Goal: Task Accomplishment & Management: Manage account settings

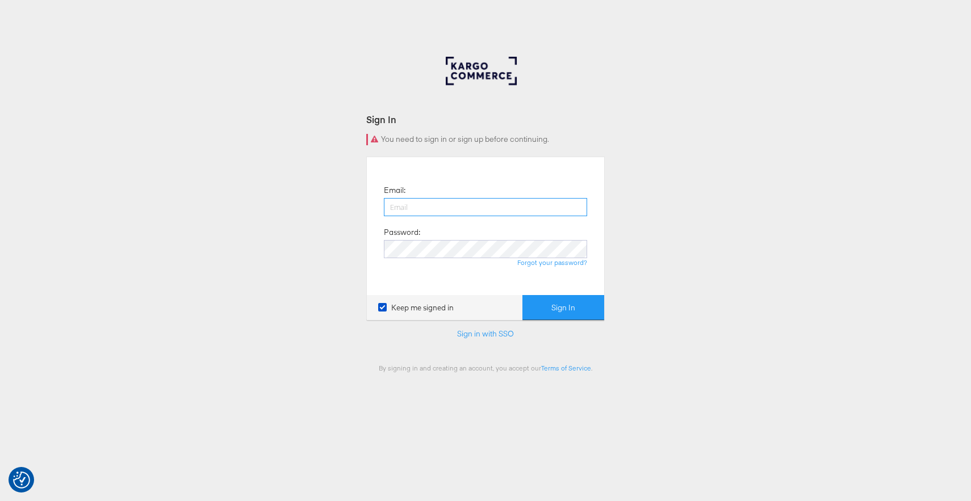
paste input "h.thie@masoninteractive.com"
type input "h.thie@masoninteractive.com"
click at [455, 260] on div "Forgot your password?" at bounding box center [485, 262] width 203 height 9
click at [568, 311] on button "Sign In" at bounding box center [563, 308] width 82 height 26
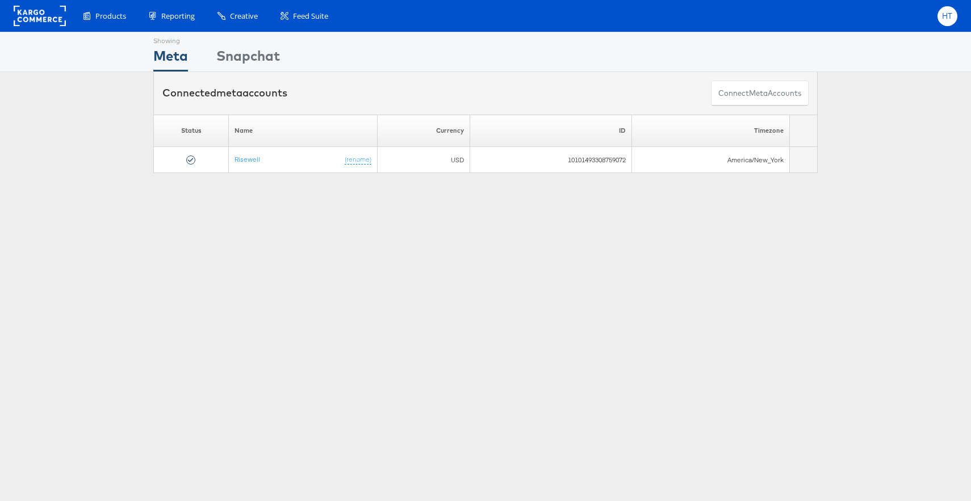
click at [949, 23] on div "HT" at bounding box center [947, 16] width 20 height 20
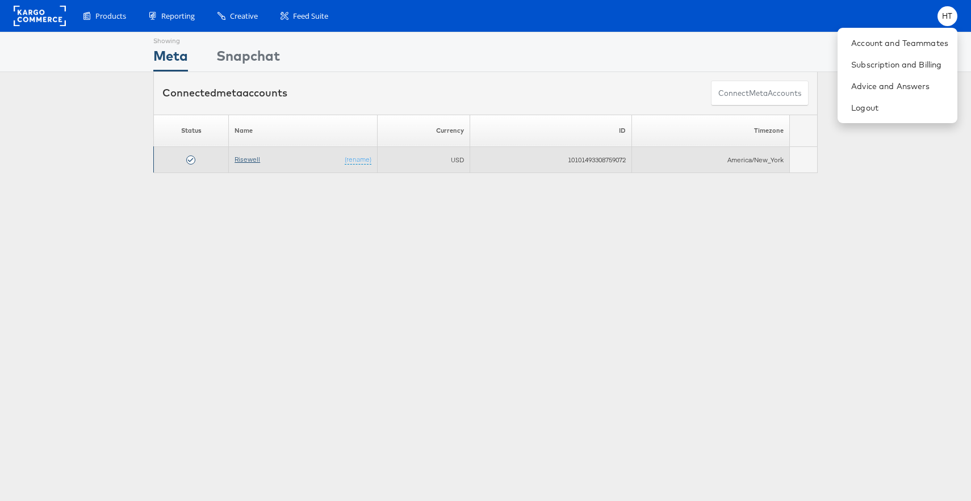
click at [246, 158] on link "Risewell" at bounding box center [248, 159] width 26 height 9
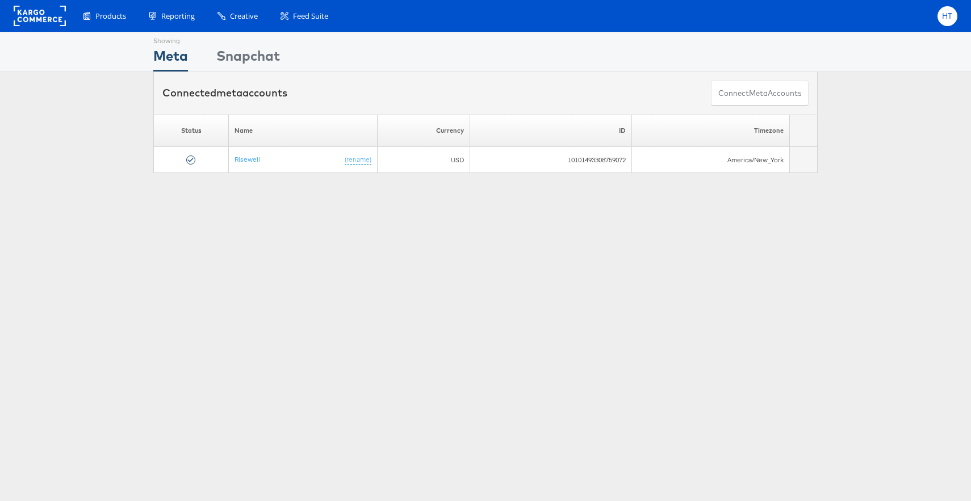
click at [949, 18] on span "HT" at bounding box center [947, 15] width 11 height 7
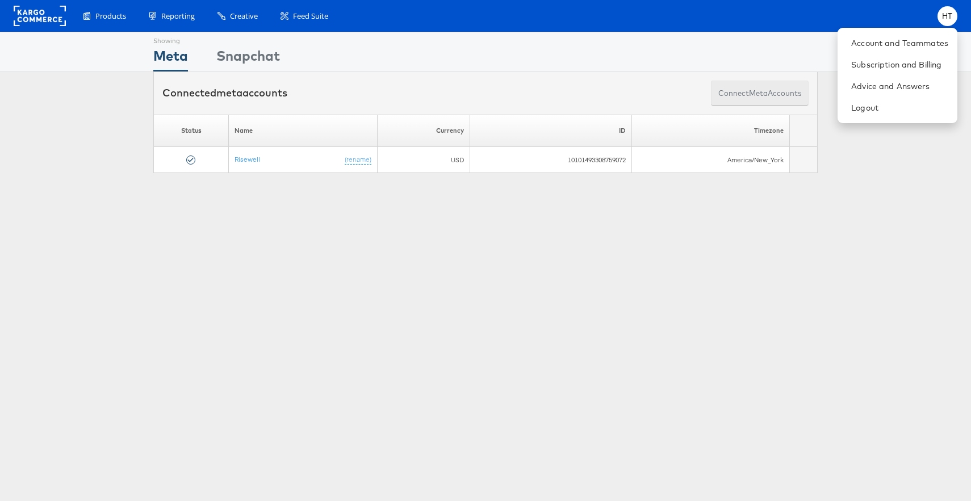
click at [782, 93] on button "Connect meta Accounts" at bounding box center [760, 94] width 98 height 26
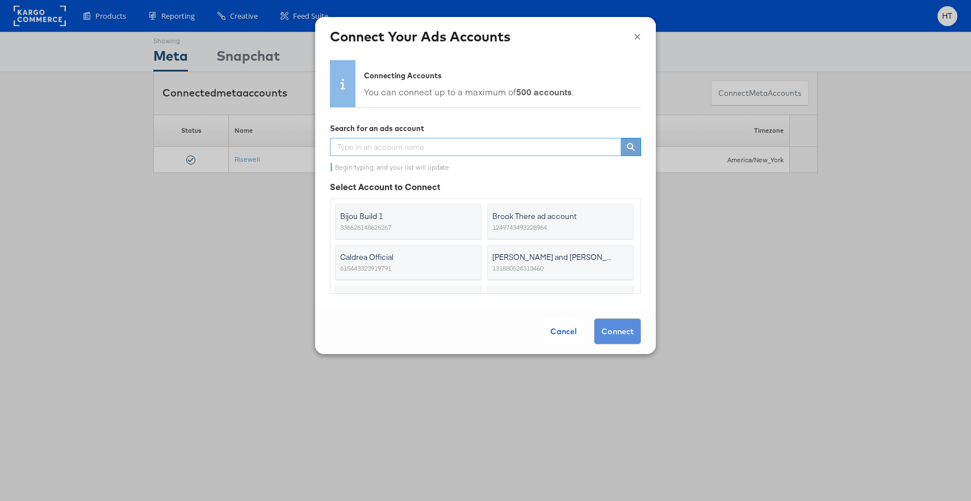
scroll to position [191, 0]
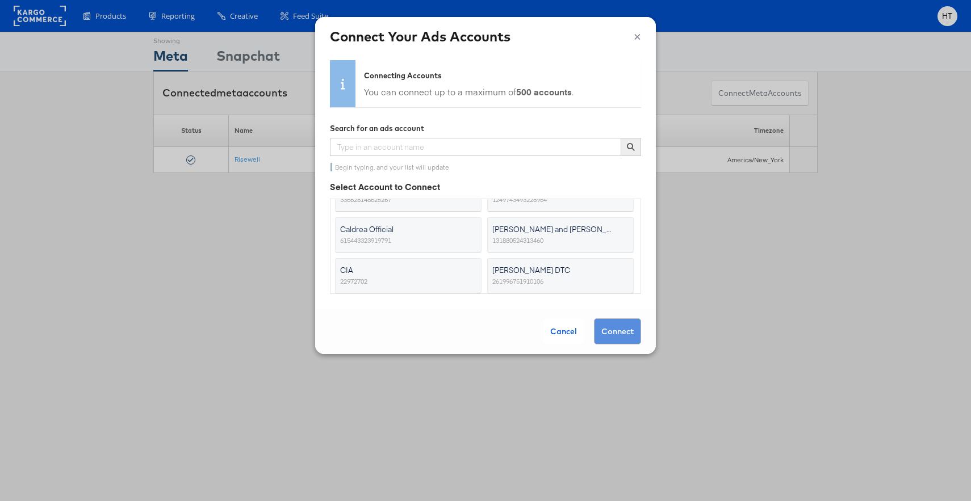
click at [635, 35] on button "×" at bounding box center [637, 35] width 7 height 17
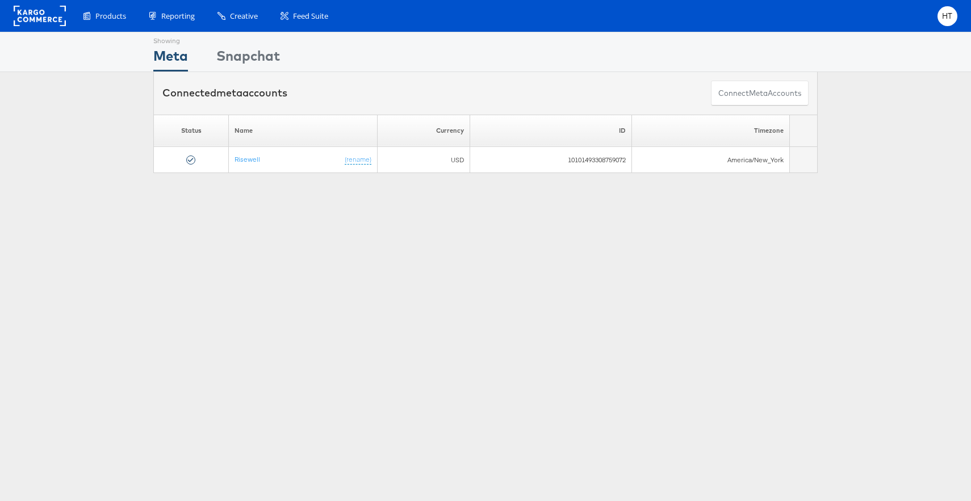
click at [769, 249] on div "Showing Meta Showing Snapchat Connected meta accounts Connect meta Accounts Ple…" at bounding box center [485, 316] width 971 height 568
click at [947, 15] on span "HT" at bounding box center [947, 15] width 11 height 7
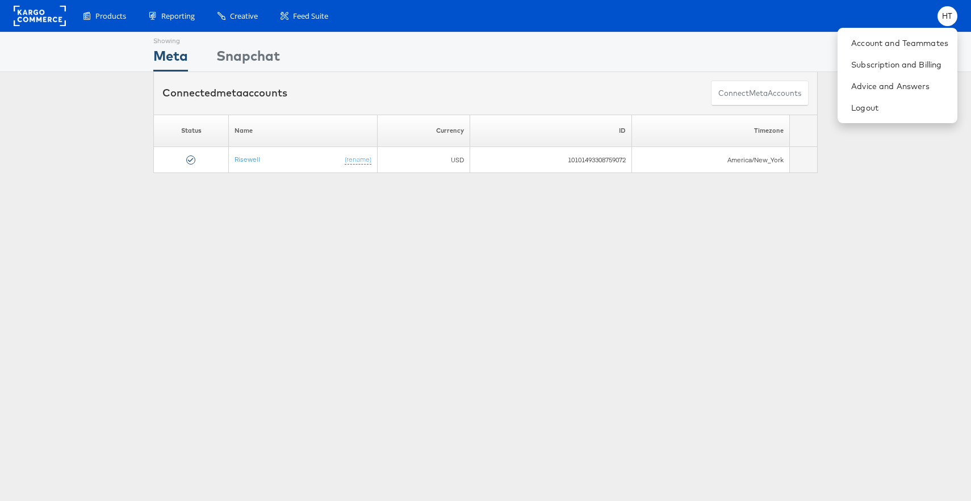
click at [846, 232] on div "Showing Meta Showing [GEOGRAPHIC_DATA] Connected meta accounts Connect meta Acc…" at bounding box center [485, 316] width 971 height 568
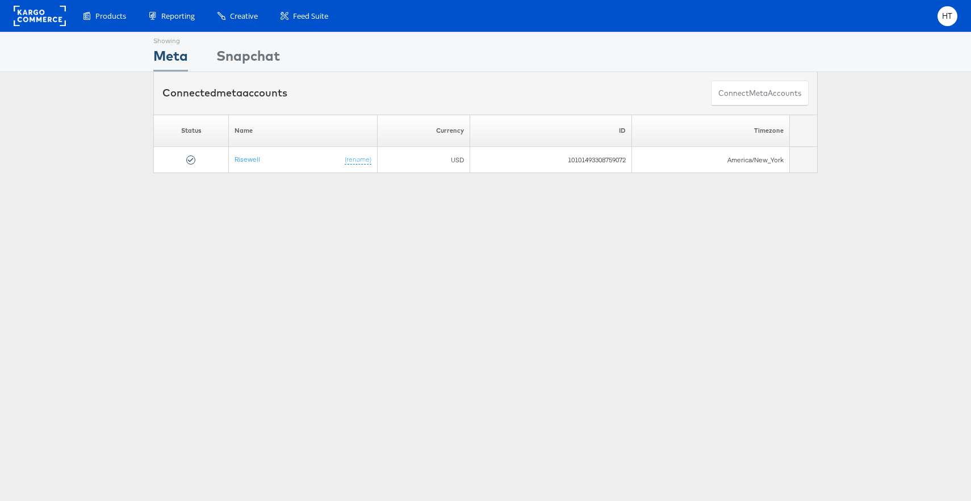
click at [169, 55] on div "Meta" at bounding box center [170, 59] width 35 height 26
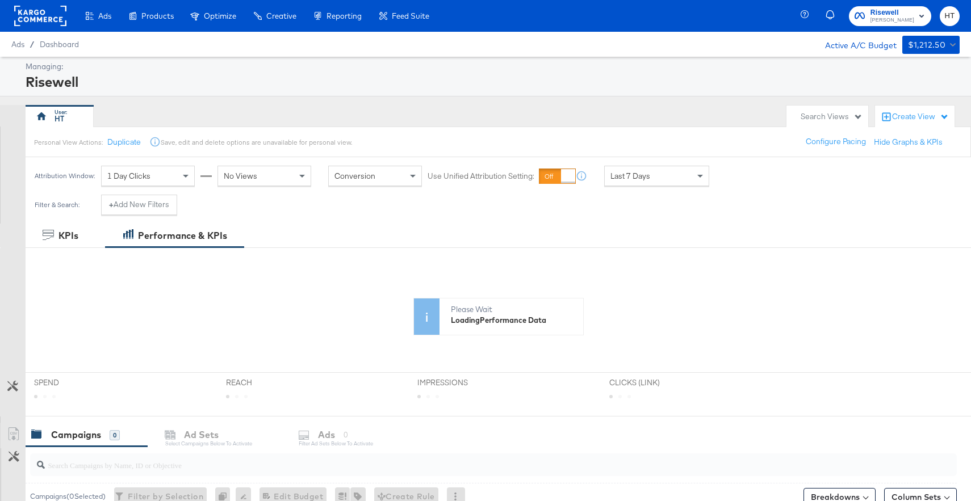
click at [902, 18] on span "Mason - Risewell" at bounding box center [892, 20] width 44 height 9
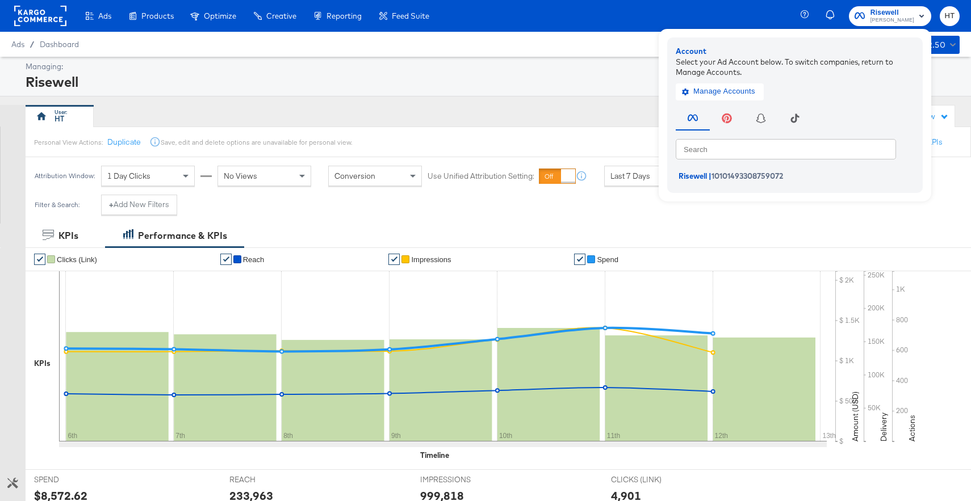
click at [746, 65] on div "Select your Ad Account below. To switch companies, return to Manage Accounts." at bounding box center [795, 66] width 238 height 21
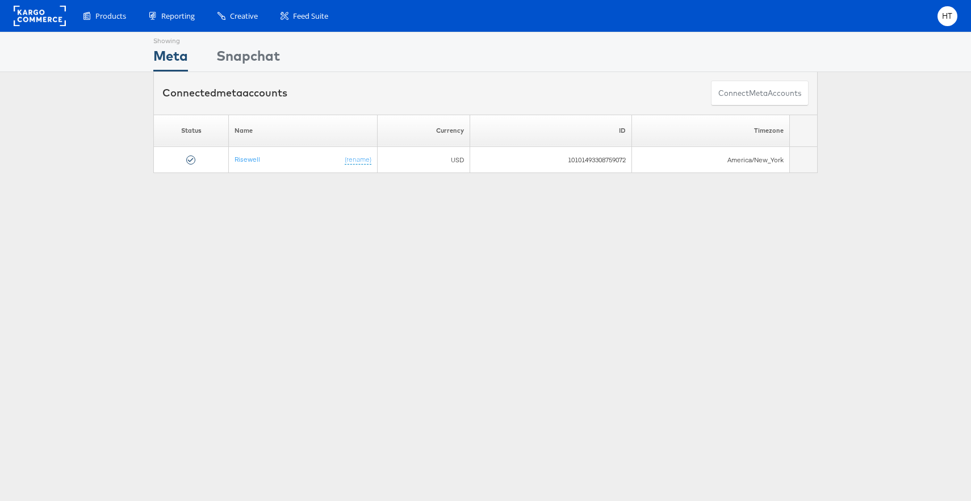
click at [922, 22] on div "Products Product Catalogs Enhance Your Product Catalog, Map Them to Publishers,…" at bounding box center [515, 16] width 886 height 20
click at [877, 6] on div "Products Product Catalogs Enhance Your Product Catalog, Map Them to Publishers,…" at bounding box center [515, 16] width 886 height 20
click at [941, 16] on div "HT" at bounding box center [947, 16] width 20 height 20
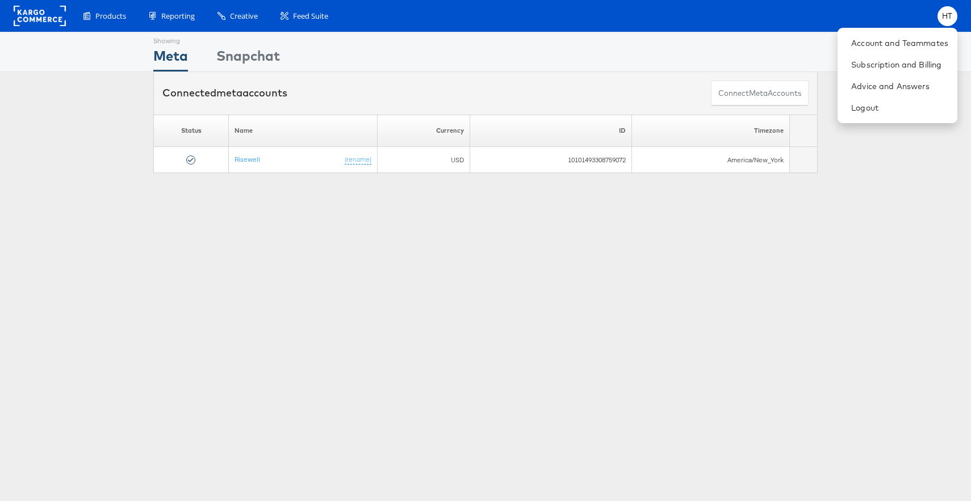
click at [852, 183] on div "Showing Meta Showing [GEOGRAPHIC_DATA] Connected meta accounts Connect meta Acc…" at bounding box center [485, 108] width 971 height 152
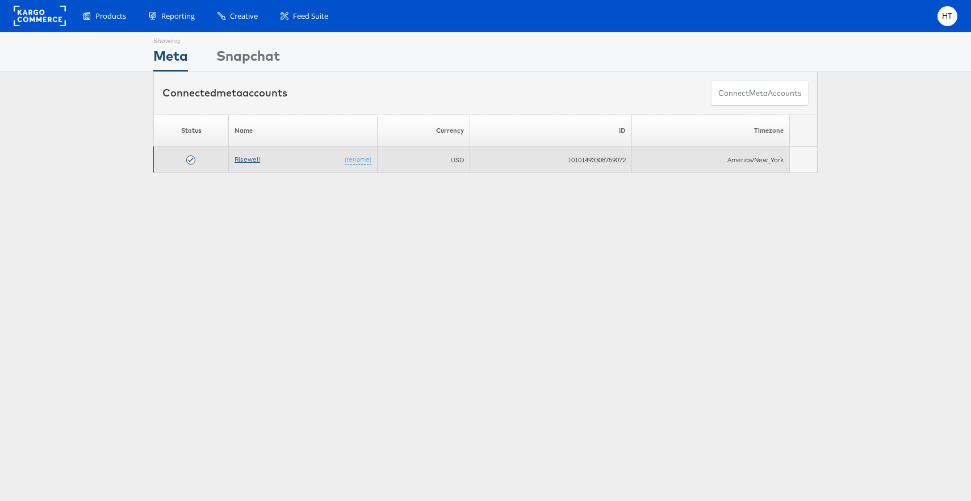
click at [250, 155] on link "Risewell" at bounding box center [248, 159] width 26 height 9
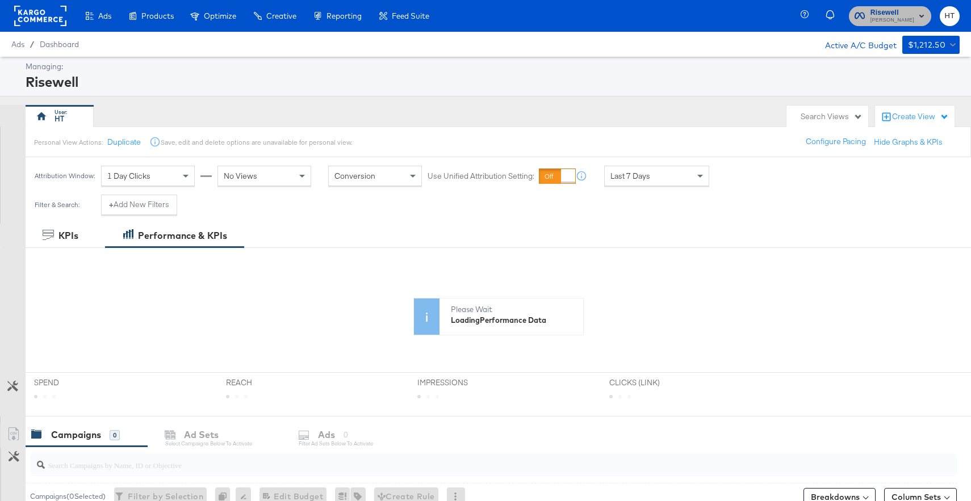
click at [927, 19] on rect "button" at bounding box center [922, 16] width 14 height 14
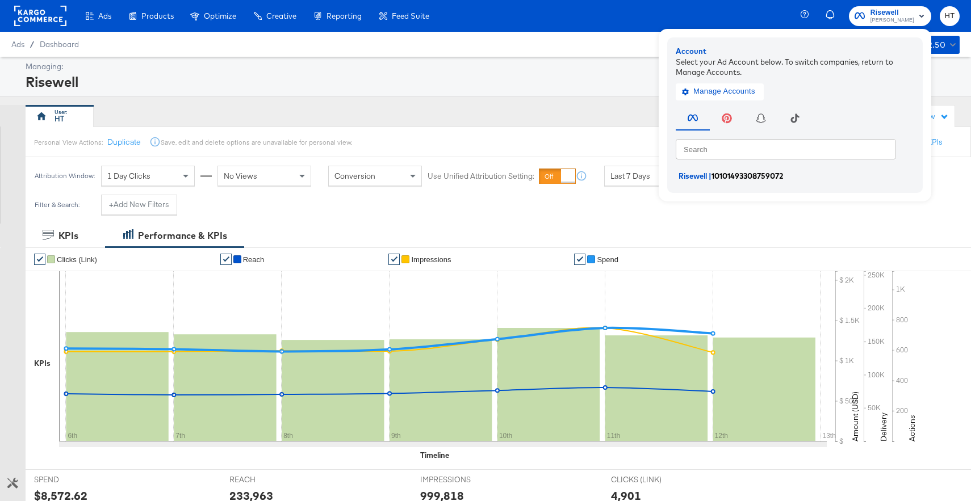
click at [693, 176] on span "Risewell" at bounding box center [693, 175] width 28 height 9
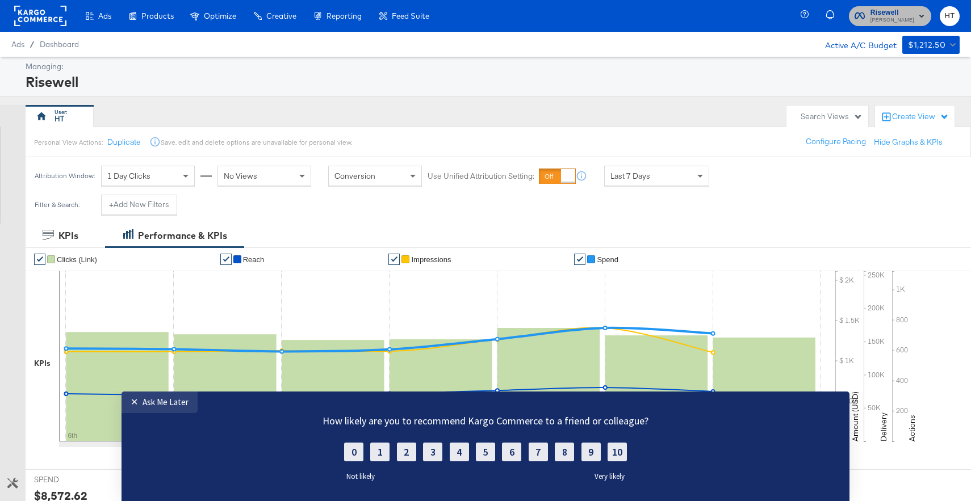
click at [911, 18] on span "Mason - Risewell" at bounding box center [892, 20] width 44 height 9
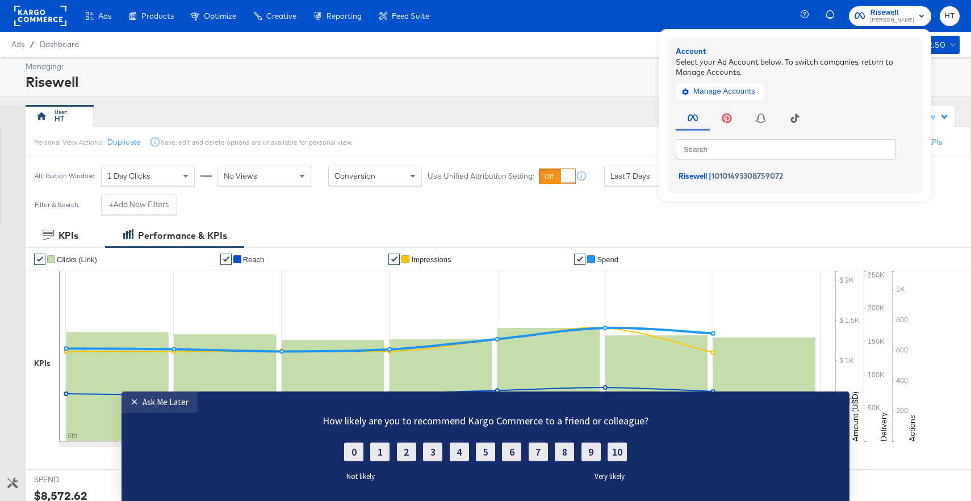
click at [501, 82] on div "Risewell" at bounding box center [491, 81] width 931 height 19
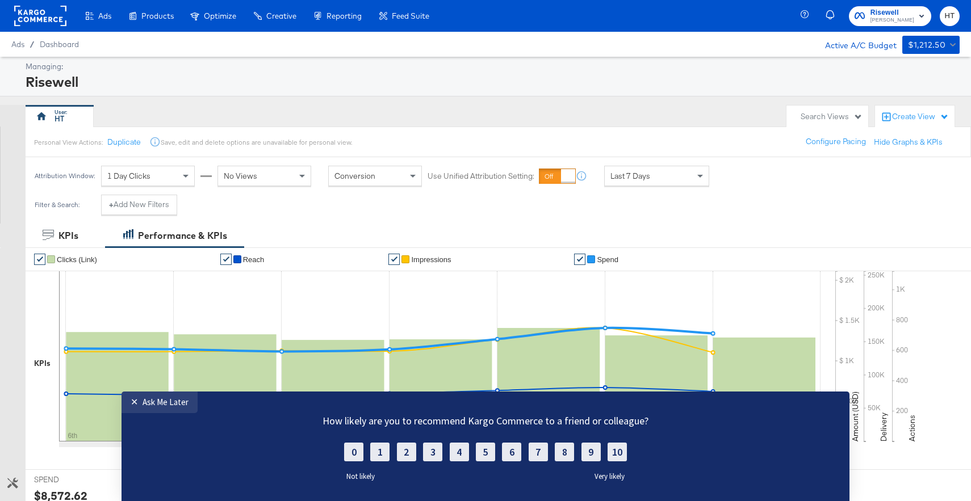
click at [57, 22] on rect at bounding box center [40, 16] width 52 height 20
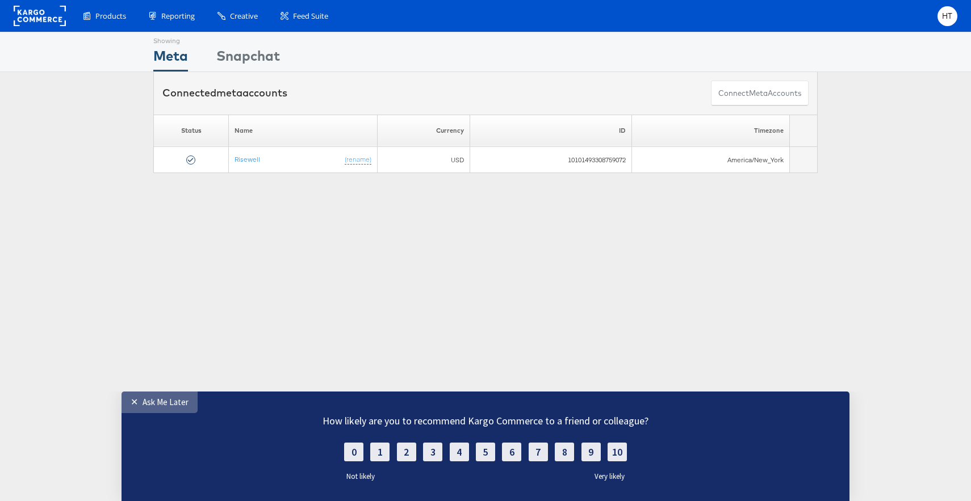
click at [161, 406] on div "Ask Me Later" at bounding box center [166, 402] width 46 height 11
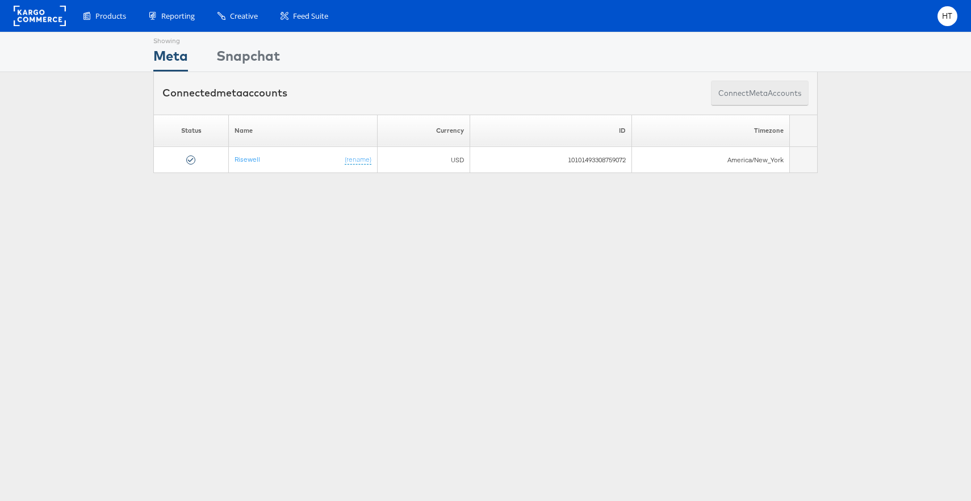
click at [771, 94] on button "Connect meta Accounts" at bounding box center [760, 94] width 98 height 26
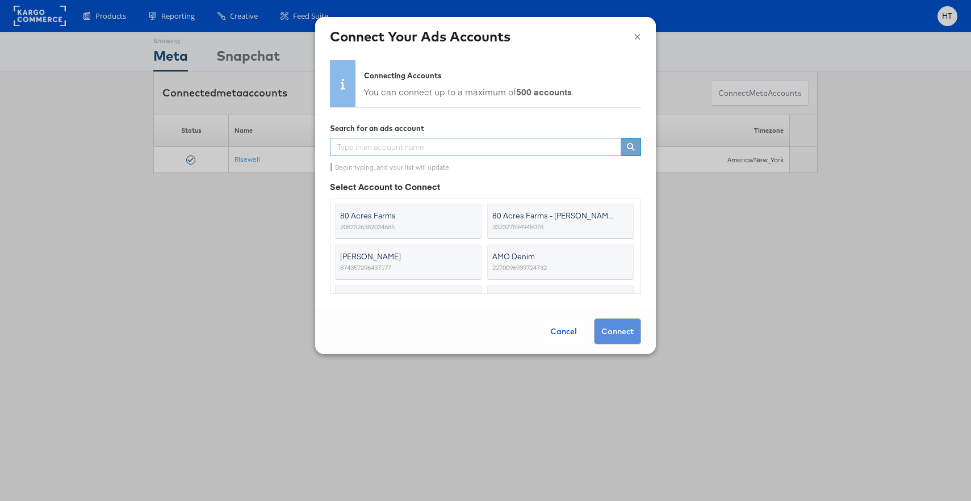
click at [446, 146] on input "text" at bounding box center [475, 147] width 291 height 18
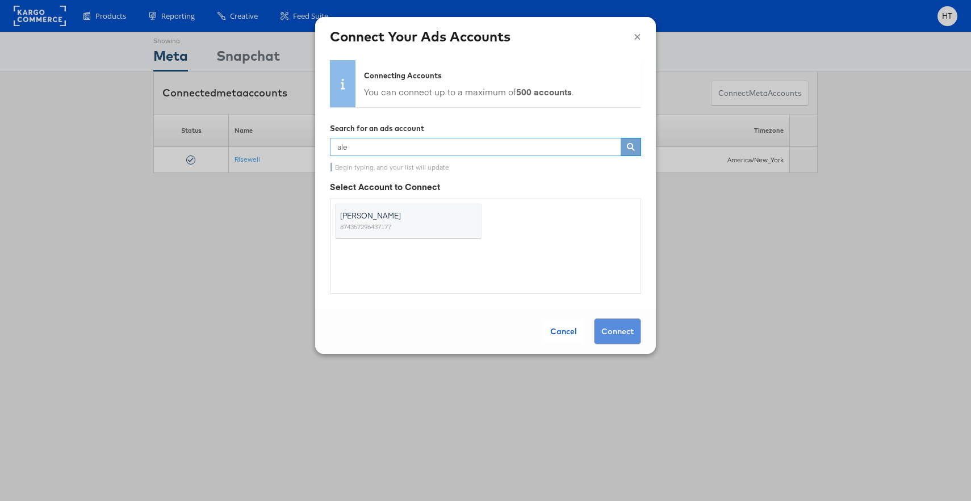
type input "ale"
click at [391, 222] on span "874357296437177" at bounding box center [365, 226] width 51 height 11
click at [0, 0] on input "Alexis Bittar 874357296437177" at bounding box center [0, 0] width 0 height 0
click at [567, 334] on div "Cancel" at bounding box center [563, 331] width 40 height 25
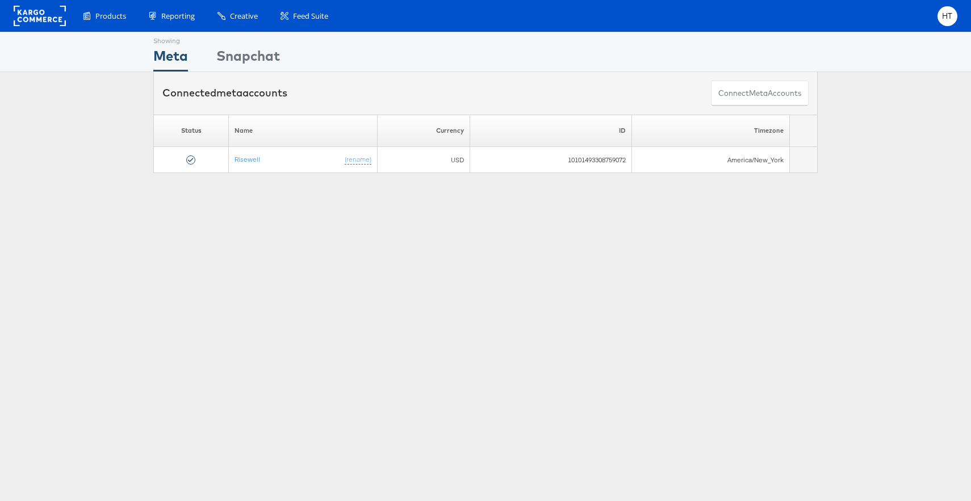
click at [566, 374] on div "Showing Meta Showing [GEOGRAPHIC_DATA] Connected meta accounts Connect meta Acc…" at bounding box center [485, 316] width 971 height 568
click at [946, 17] on span "HT" at bounding box center [947, 15] width 11 height 7
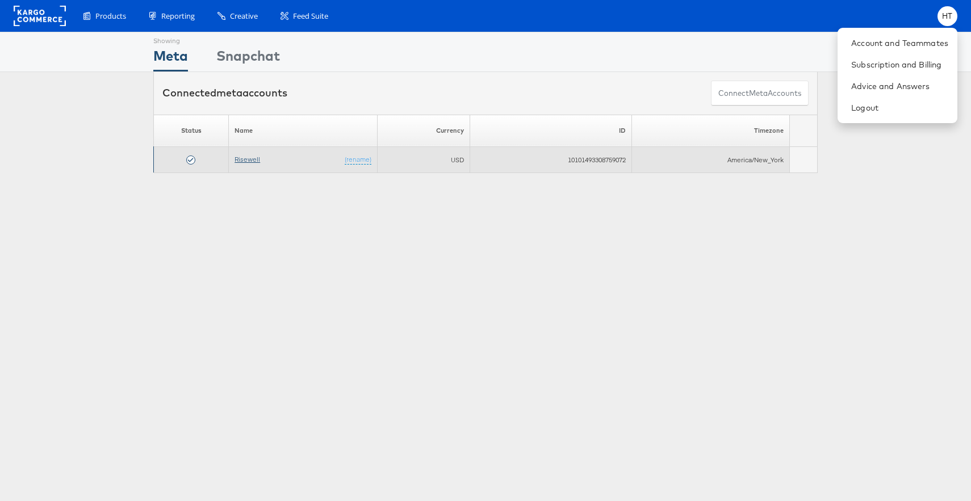
click at [244, 158] on link "Risewell" at bounding box center [248, 159] width 26 height 9
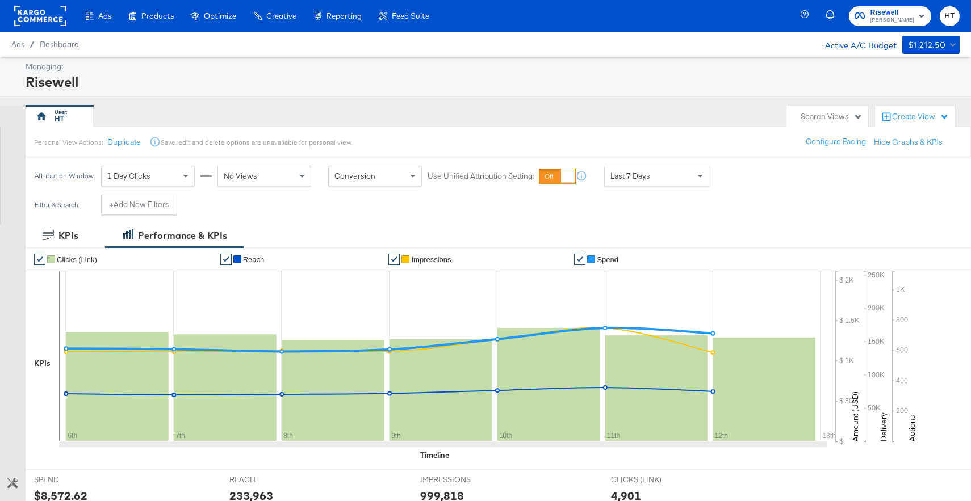
click at [952, 13] on span "HT" at bounding box center [949, 16] width 11 height 13
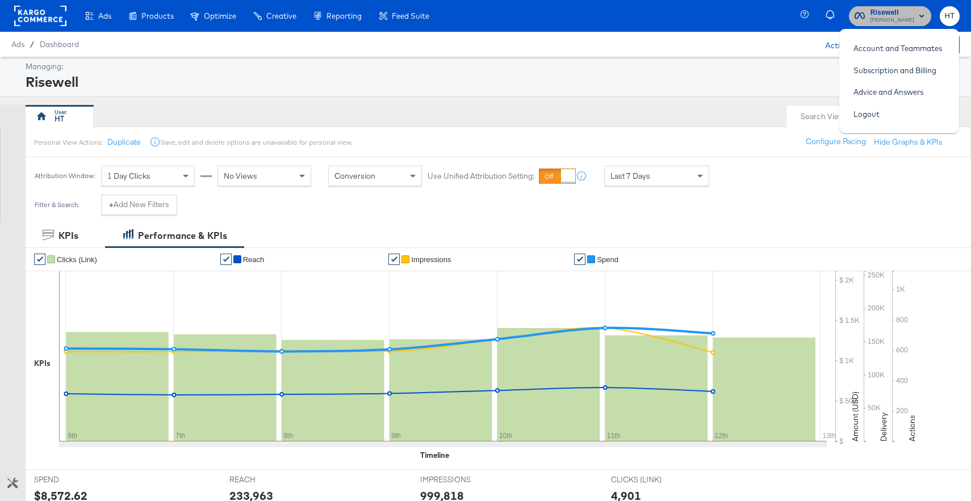
click at [905, 10] on span "Risewell" at bounding box center [892, 13] width 44 height 12
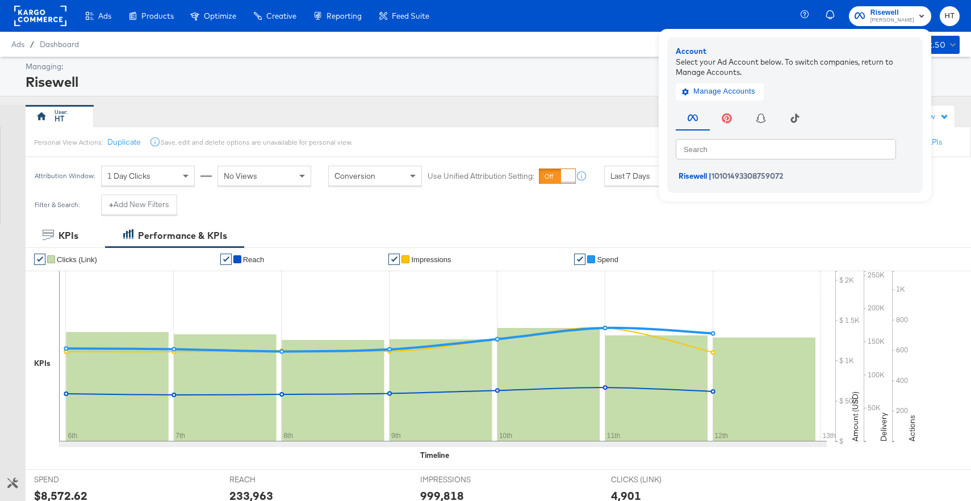
click at [27, 15] on rect at bounding box center [40, 16] width 52 height 20
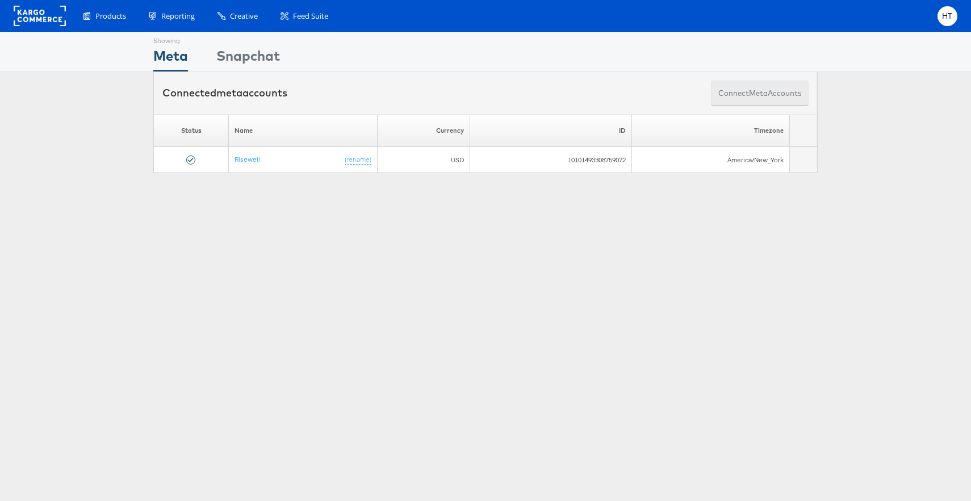
click at [751, 98] on button "Connect meta Accounts" at bounding box center [760, 94] width 98 height 26
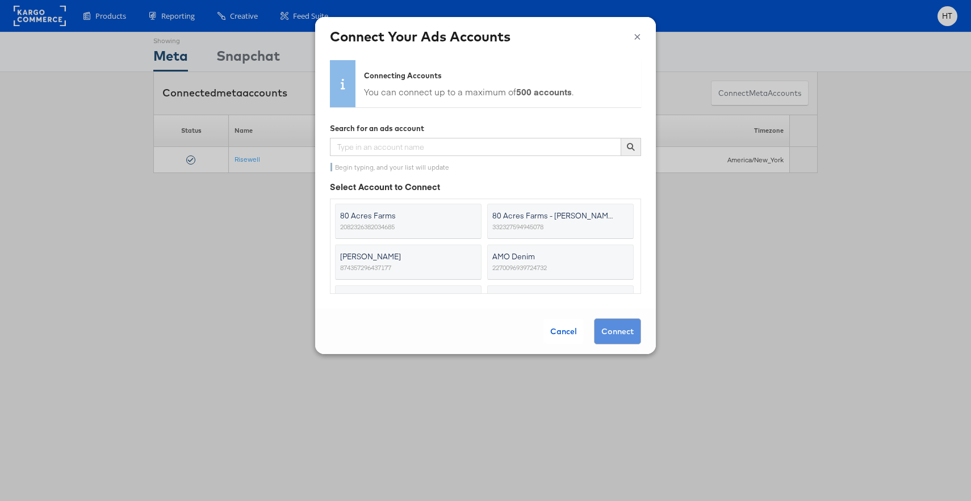
click at [639, 32] on button "×" at bounding box center [637, 35] width 7 height 17
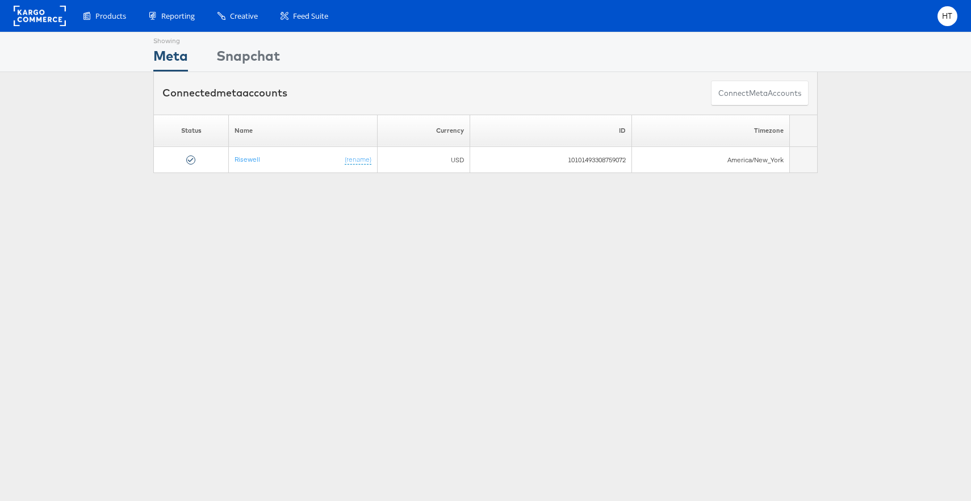
click at [574, 320] on div "Showing Meta Showing [GEOGRAPHIC_DATA] Connected meta accounts Connect meta Acc…" at bounding box center [485, 316] width 971 height 568
click at [952, 14] on span "HT" at bounding box center [947, 15] width 11 height 7
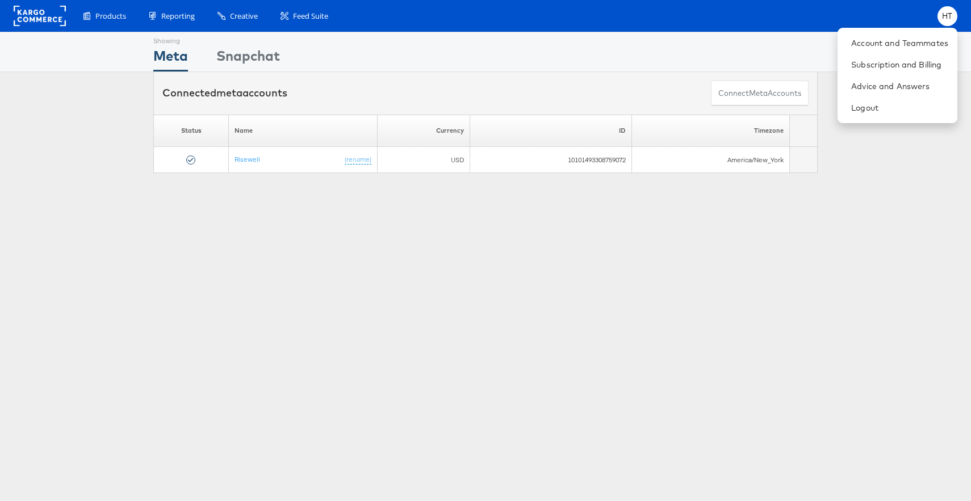
click at [823, 229] on div "Showing Meta Showing Snapchat Connected meta accounts Connect meta Accounts Ple…" at bounding box center [485, 316] width 971 height 568
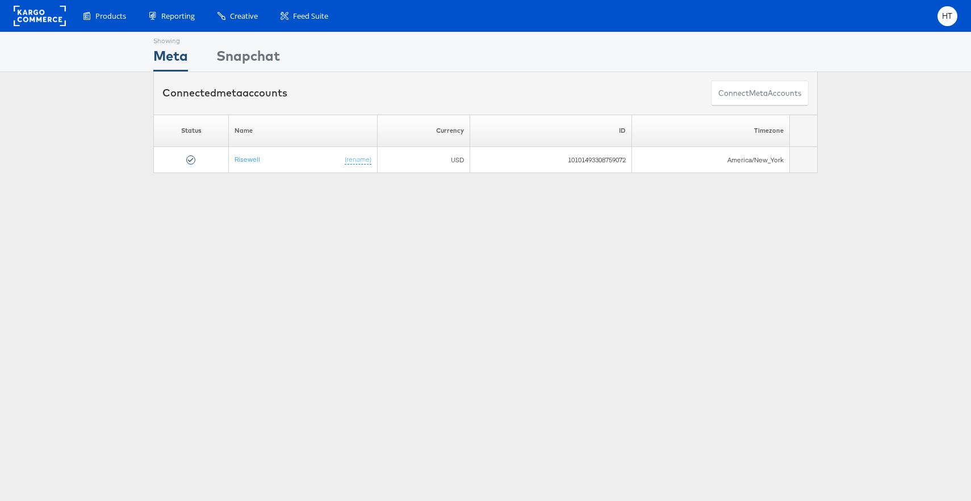
click at [852, 186] on div "Showing Meta Showing Snapchat Connected meta accounts Connect meta Accounts Ple…" at bounding box center [485, 316] width 971 height 568
click at [899, 18] on div "Products Product Catalogs Enhance Your Product Catalog, Map Them to Publishers,…" at bounding box center [515, 16] width 886 height 20
click at [960, 15] on div "Products Product Catalogs Enhance Your Product Catalog, Map Them to Publishers,…" at bounding box center [485, 16] width 971 height 32
click at [951, 15] on span "HT" at bounding box center [947, 15] width 11 height 7
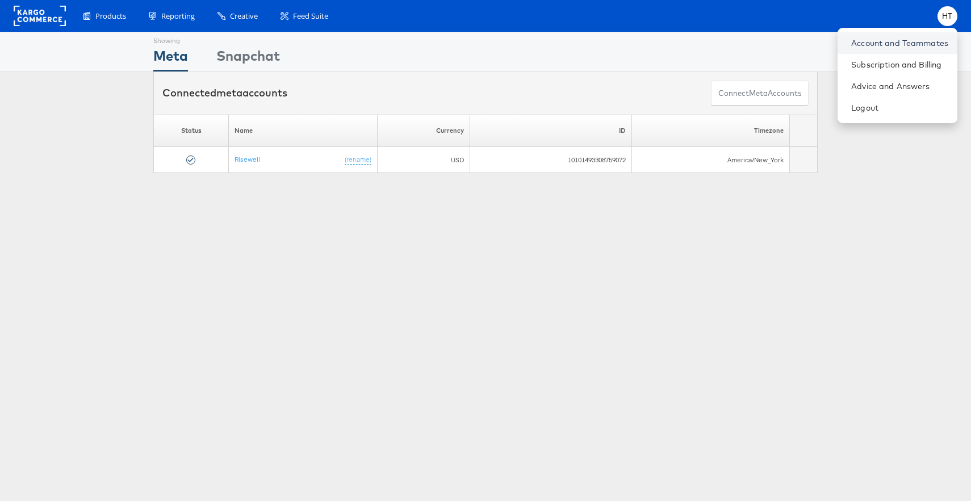
click at [919, 40] on link "Account and Teammates" at bounding box center [899, 42] width 97 height 11
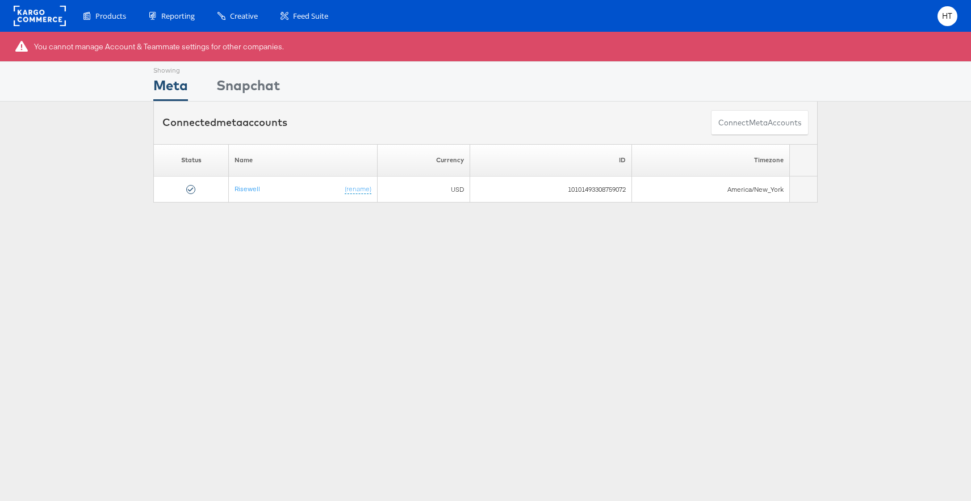
click at [939, 9] on li "HT Account and Teammates Subscription and Billing Advice and Answers Logout" at bounding box center [947, 16] width 20 height 20
click at [945, 20] on div "HT" at bounding box center [947, 16] width 20 height 20
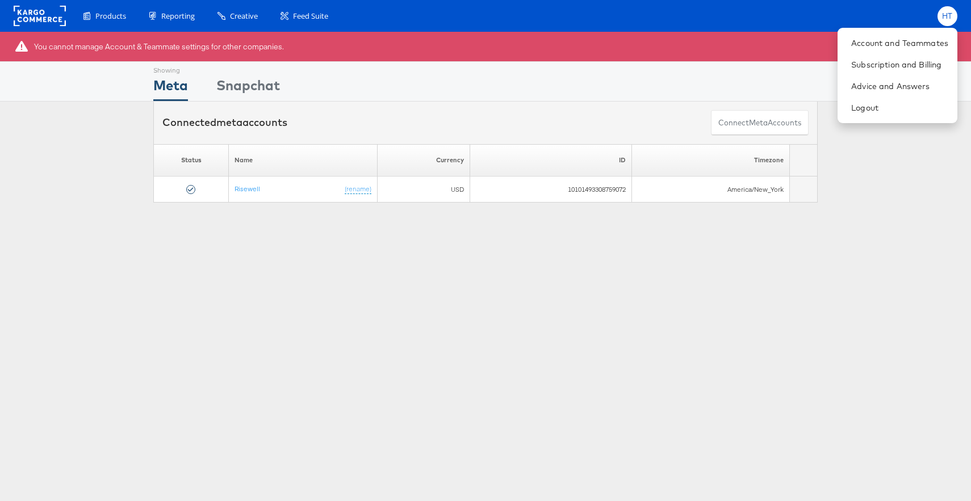
click at [943, 15] on span "HT" at bounding box center [947, 15] width 11 height 7
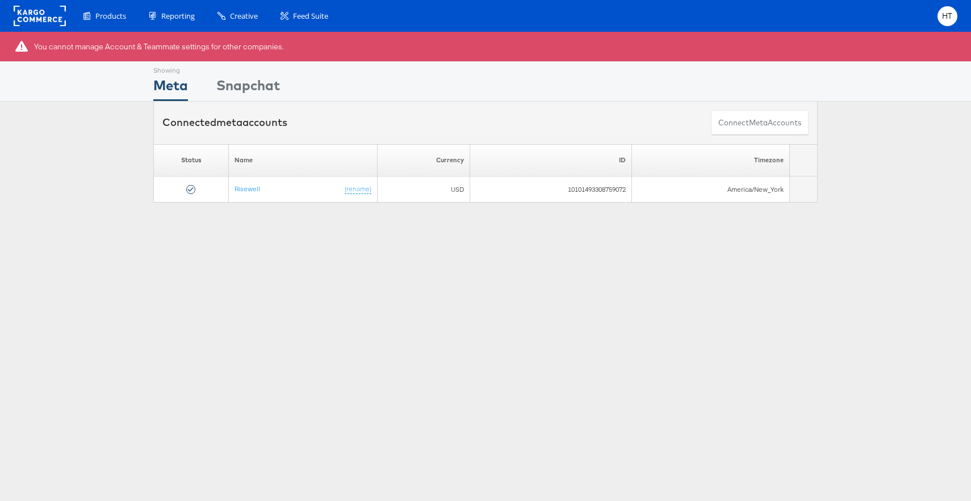
click at [739, 277] on div "You cannot manage Account & Teammate settings for other companies. Showing Meta…" at bounding box center [485, 316] width 971 height 568
click at [648, 289] on div "You cannot manage Account & Teammate settings for other companies. Showing Meta…" at bounding box center [485, 316] width 971 height 568
click at [47, 20] on rect at bounding box center [40, 16] width 52 height 20
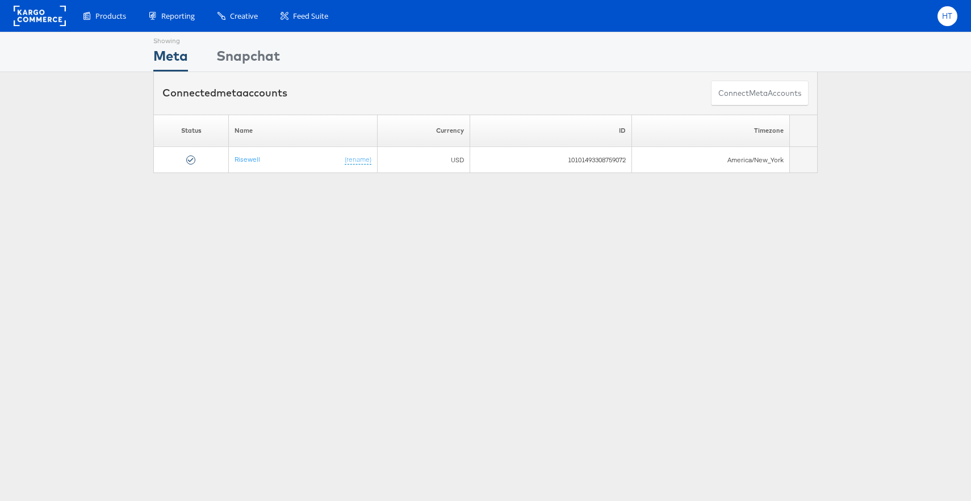
click at [946, 18] on span "HT" at bounding box center [947, 15] width 11 height 7
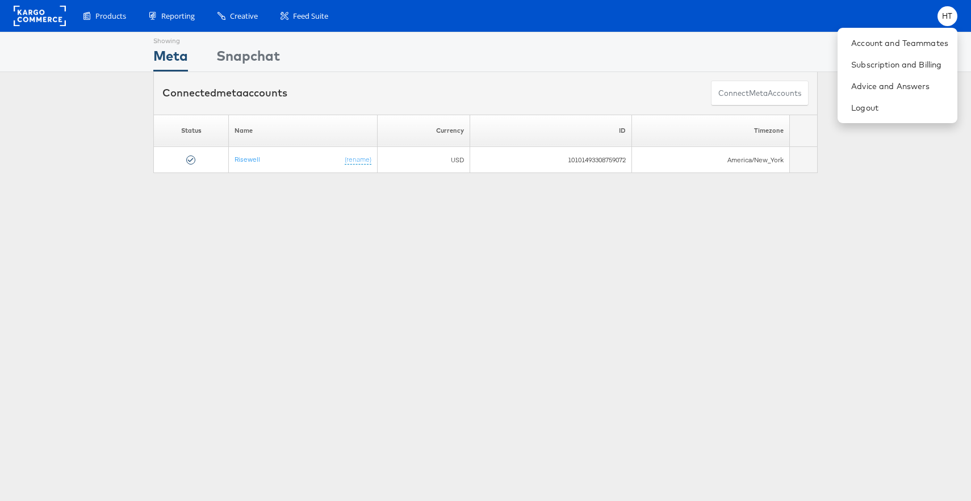
click at [793, 287] on div "Showing Meta Showing [GEOGRAPHIC_DATA] Connected meta accounts Connect meta Acc…" at bounding box center [485, 316] width 971 height 568
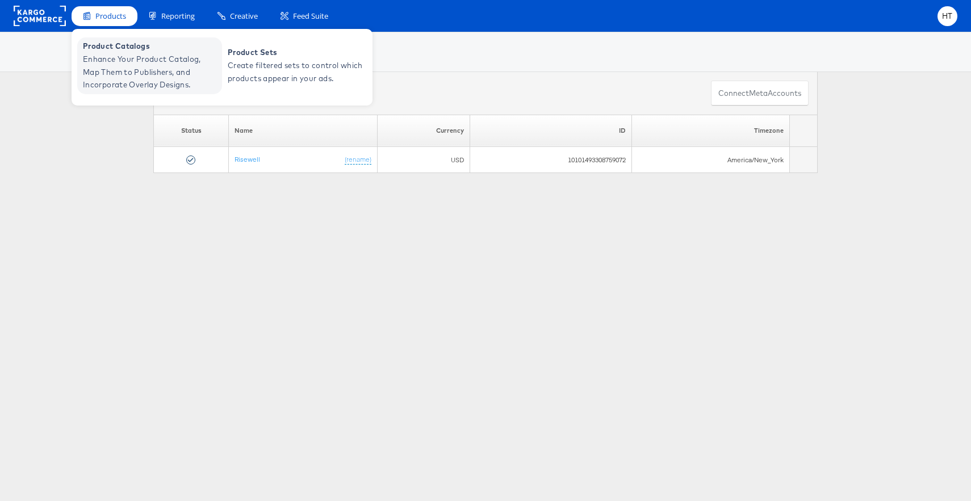
click at [121, 74] on span "Enhance Your Product Catalog, Map Them to Publishers, and Incorporate Overlay D…" at bounding box center [151, 72] width 136 height 39
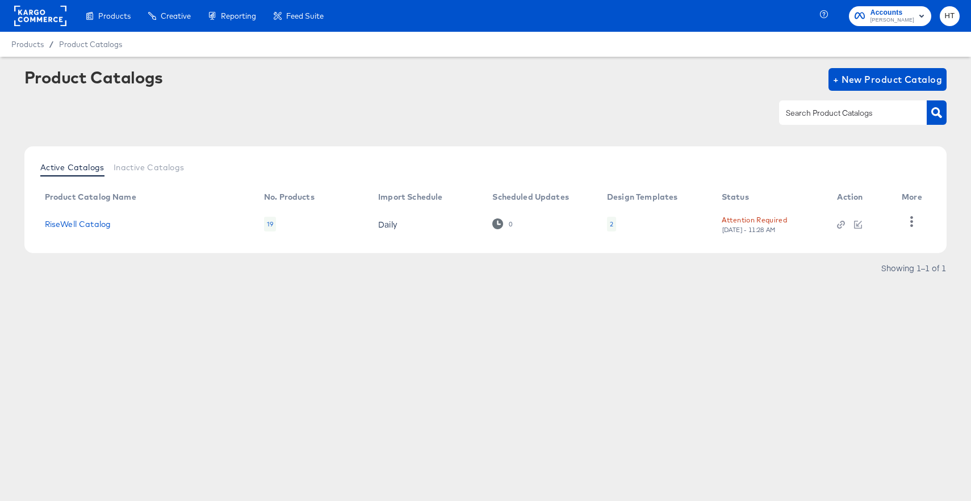
click at [910, 15] on span "Accounts" at bounding box center [892, 13] width 44 height 12
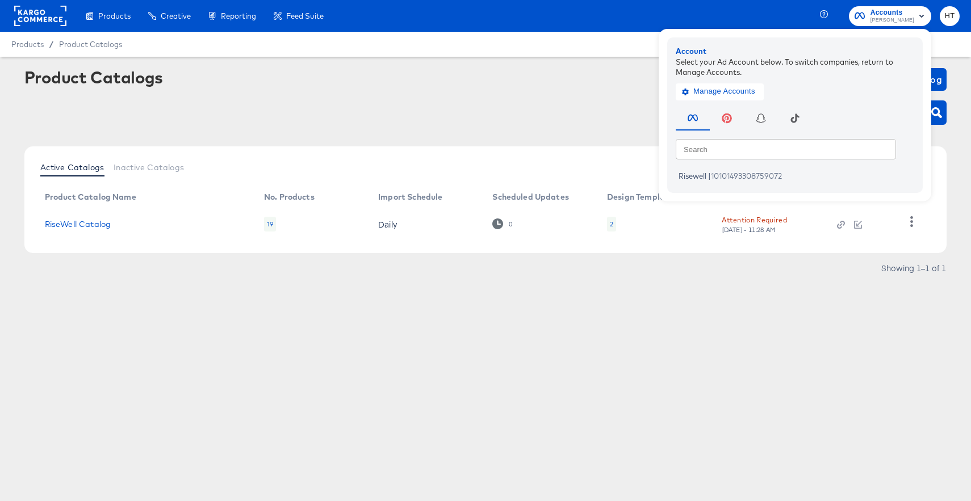
click at [906, 16] on span "[PERSON_NAME]" at bounding box center [892, 20] width 44 height 9
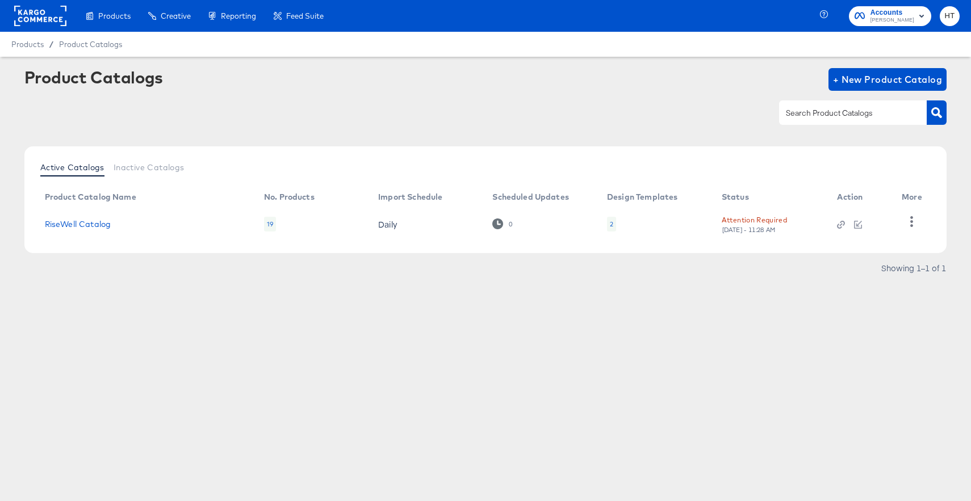
click at [43, 22] on rect at bounding box center [40, 16] width 52 height 20
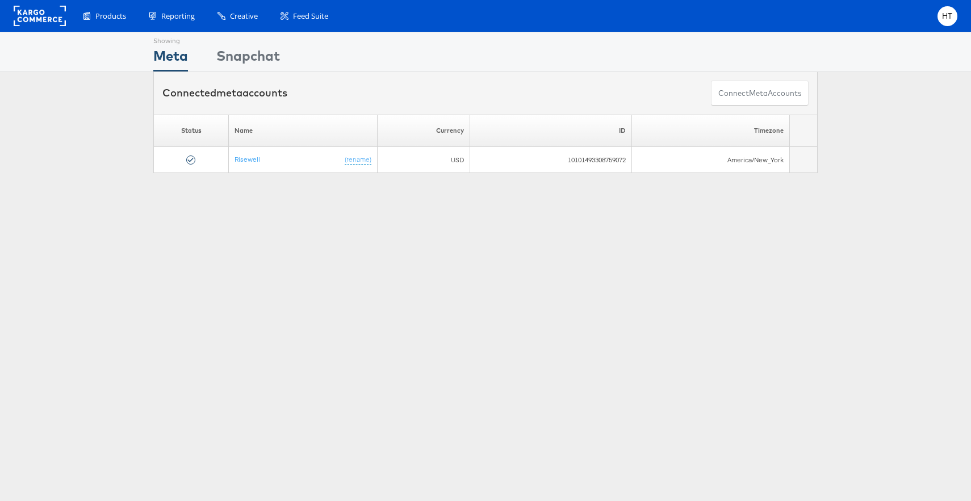
click at [235, 95] on span "meta" at bounding box center [229, 92] width 26 height 13
click at [273, 249] on div "Showing Meta Showing Snapchat Connected meta accounts Connect meta Accounts Ple…" at bounding box center [485, 316] width 971 height 568
click at [735, 92] on button "Connect meta Accounts" at bounding box center [760, 94] width 98 height 26
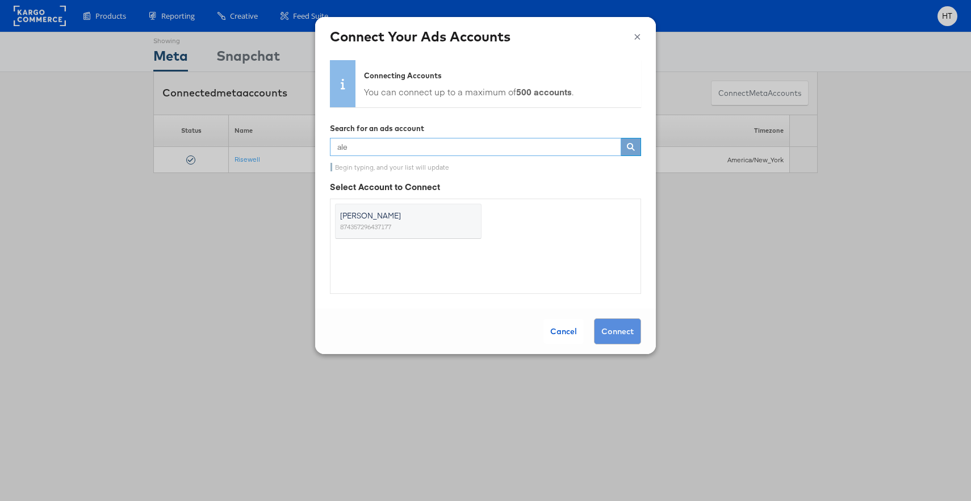
type input "ale"
click at [418, 228] on label "Alexis Bittar 874357296437177" at bounding box center [408, 221] width 146 height 35
click at [0, 0] on input "Alexis Bittar 874357296437177" at bounding box center [0, 0] width 0 height 0
click at [607, 326] on button "Connect" at bounding box center [617, 332] width 47 height 26
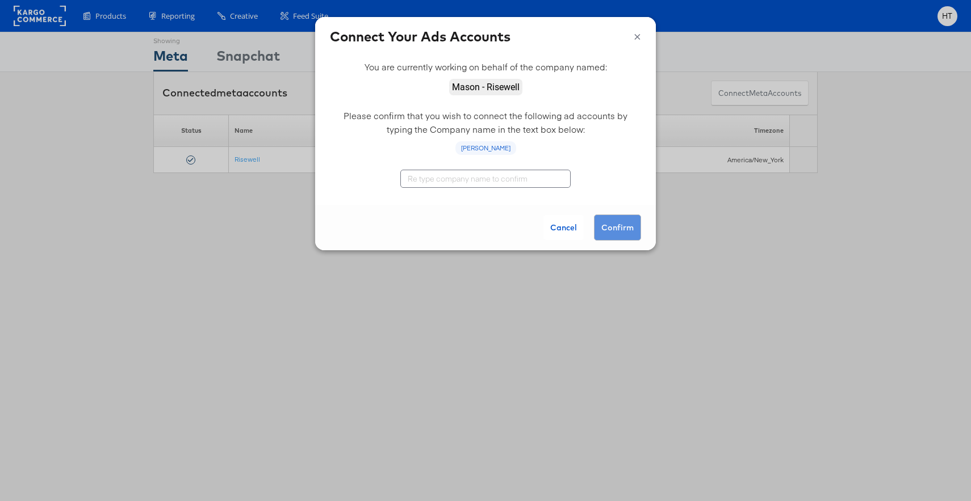
click at [512, 177] on input "text" at bounding box center [485, 179] width 170 height 18
click at [564, 230] on button "Cancel" at bounding box center [563, 227] width 40 height 25
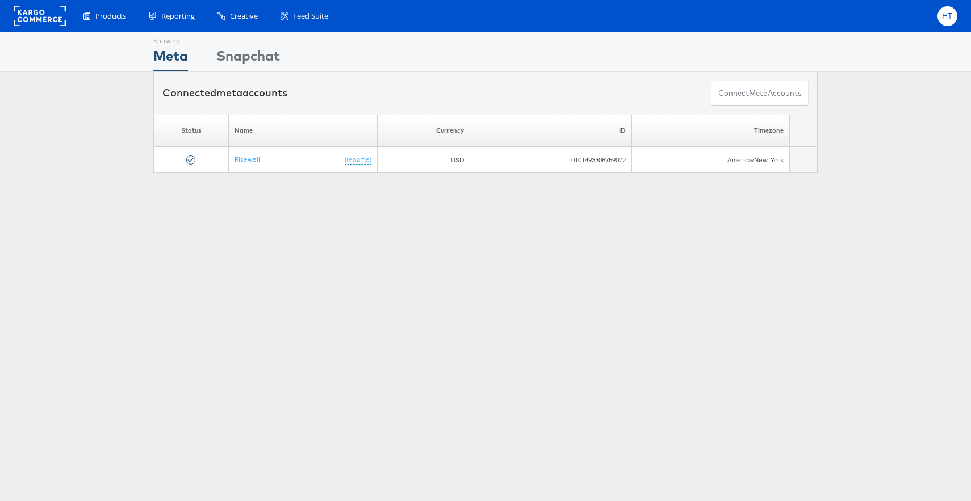
click at [952, 16] on span "HT" at bounding box center [947, 15] width 11 height 7
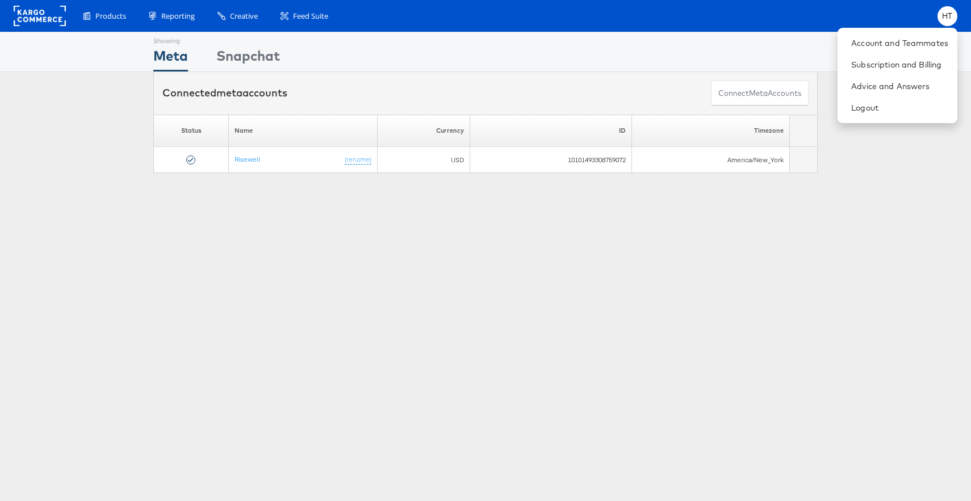
click at [842, 285] on div "Showing Meta Showing Snapchat Connected meta accounts Connect meta Accounts Ple…" at bounding box center [485, 316] width 971 height 568
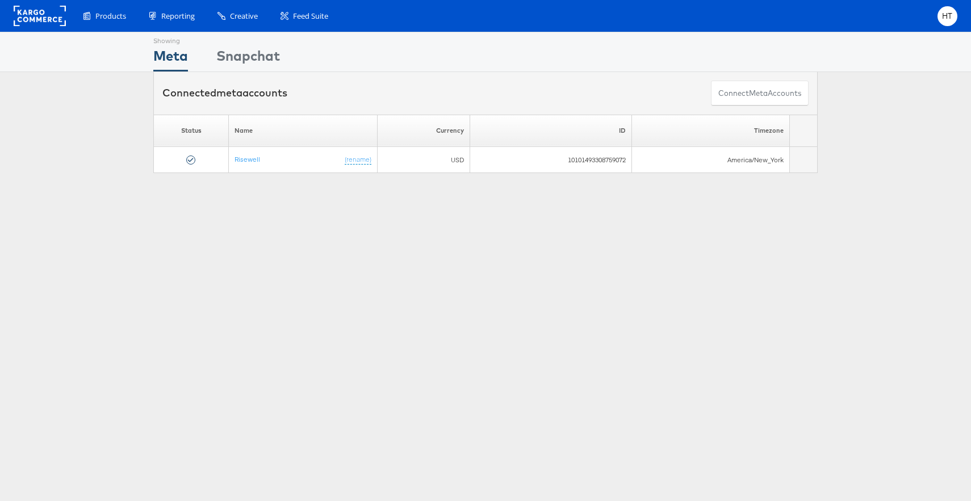
click at [170, 242] on div "Showing Meta Showing [GEOGRAPHIC_DATA] Connected meta accounts Connect meta Acc…" at bounding box center [485, 316] width 971 height 568
click at [37, 7] on rect at bounding box center [40, 16] width 52 height 20
click at [740, 93] on button "Connect meta Accounts" at bounding box center [760, 94] width 98 height 26
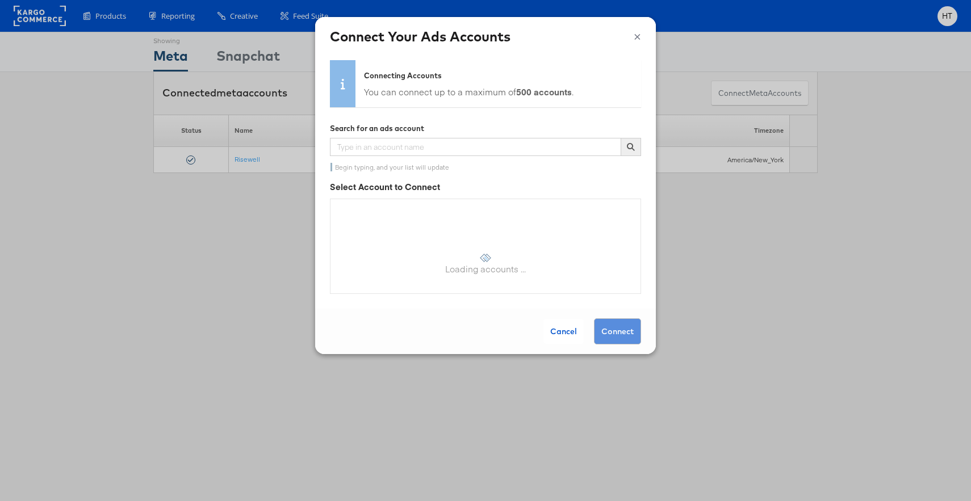
click at [480, 137] on div "Search for an ads account Begin typing, and your list will update" at bounding box center [485, 146] width 311 height 51
type input "alex"
click at [392, 221] on span "Alexis Bittar" at bounding box center [401, 215] width 123 height 11
click at [0, 0] on input "Alexis Bittar 874357296437177" at bounding box center [0, 0] width 0 height 0
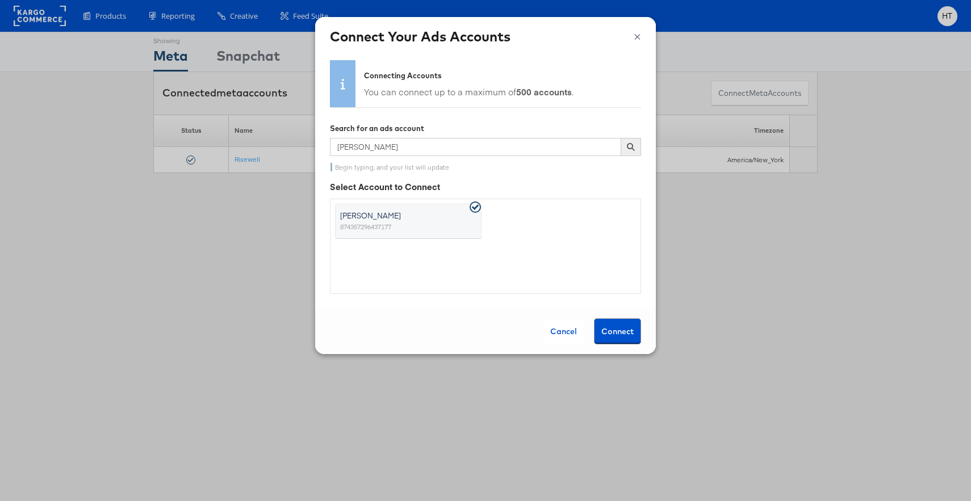
click at [608, 328] on button "Connect" at bounding box center [617, 332] width 47 height 26
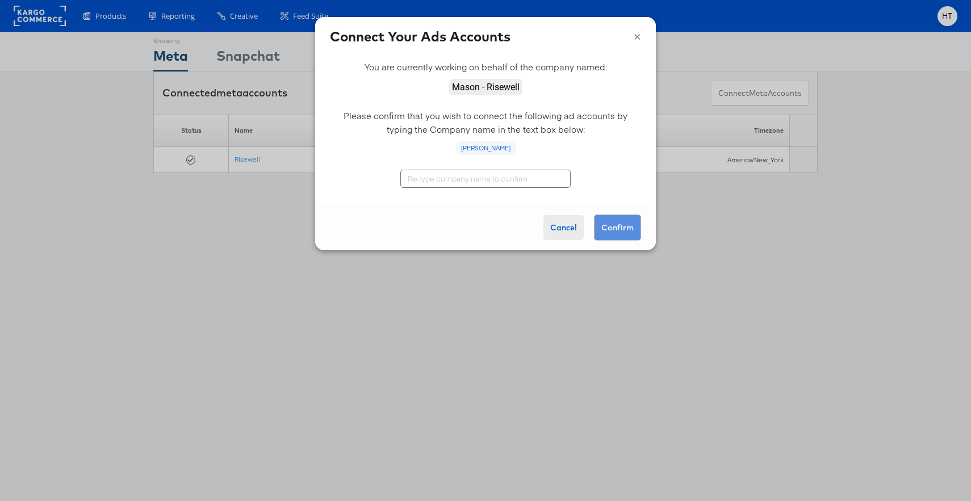
click at [562, 228] on button "Cancel" at bounding box center [563, 227] width 40 height 25
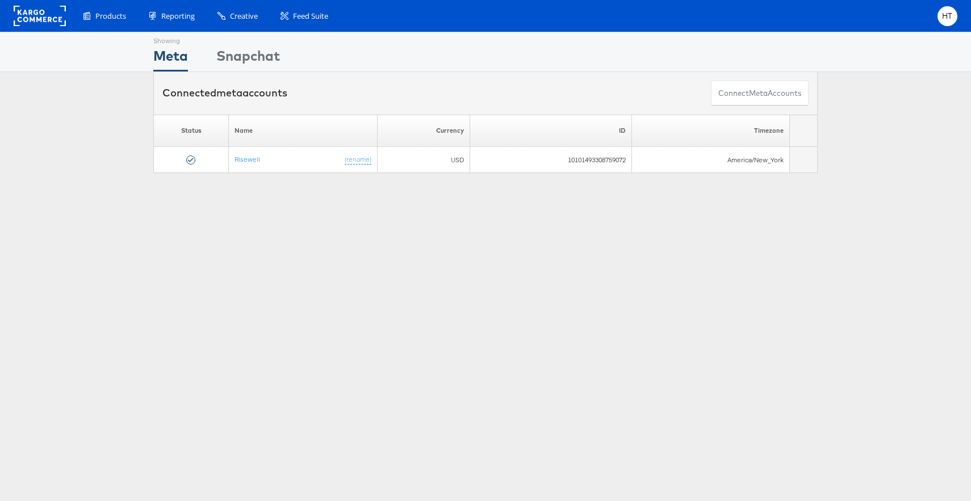
click at [354, 264] on div "Showing Meta Showing Snapchat Connected meta accounts Connect meta Accounts Ple…" at bounding box center [485, 316] width 971 height 568
click at [842, 134] on div "Please Wait Loading Accounts .... Status Name Currency ID Timezone Risewell (re…" at bounding box center [485, 144] width 971 height 58
click at [774, 81] on button "Connect meta Accounts" at bounding box center [760, 94] width 98 height 26
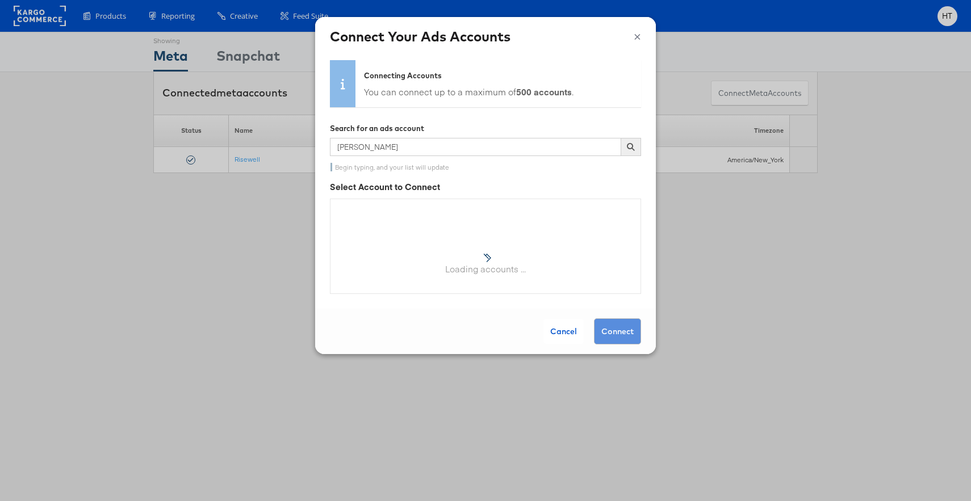
click at [638, 34] on button "×" at bounding box center [637, 35] width 7 height 17
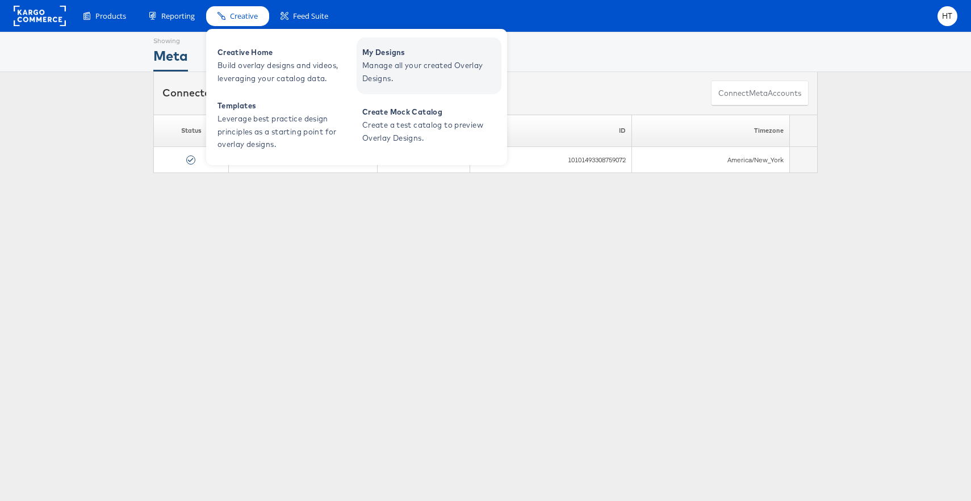
click at [380, 66] on span "Manage all your created Overlay Designs." at bounding box center [430, 72] width 136 height 26
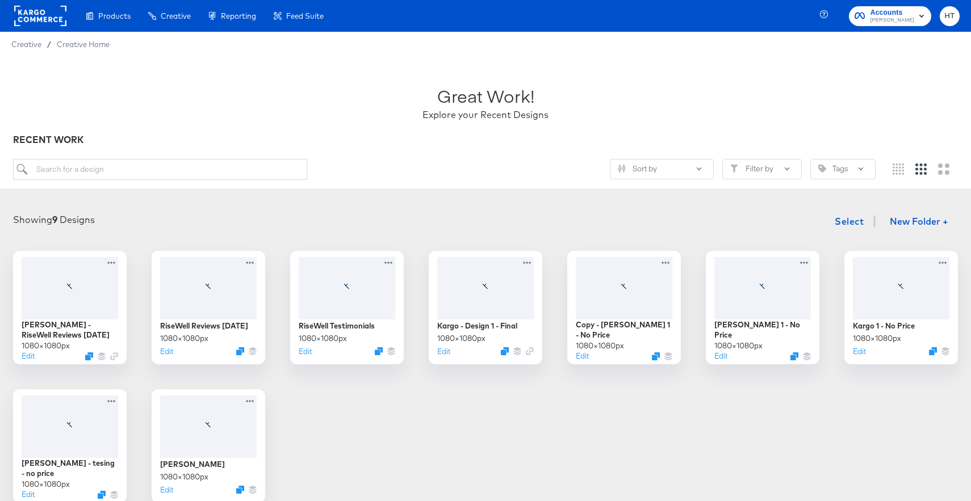
click at [906, 20] on span "[PERSON_NAME]" at bounding box center [892, 20] width 44 height 9
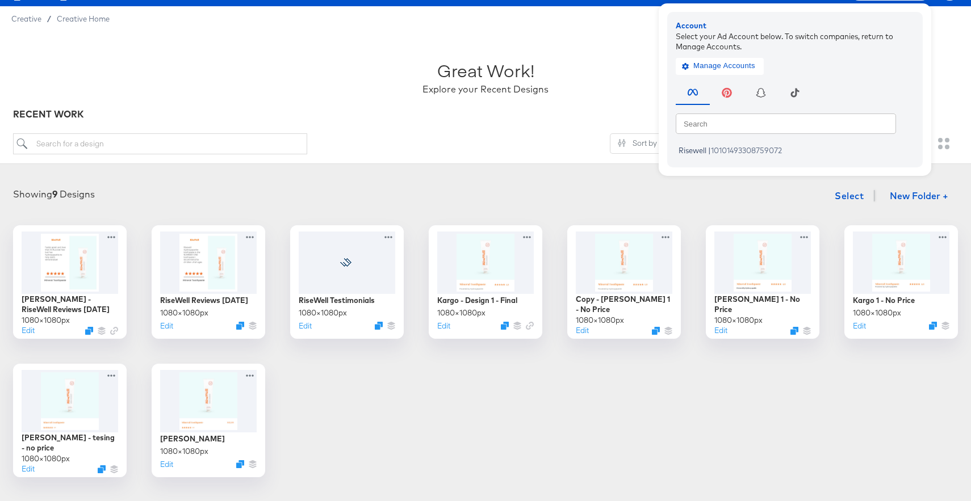
scroll to position [39, 0]
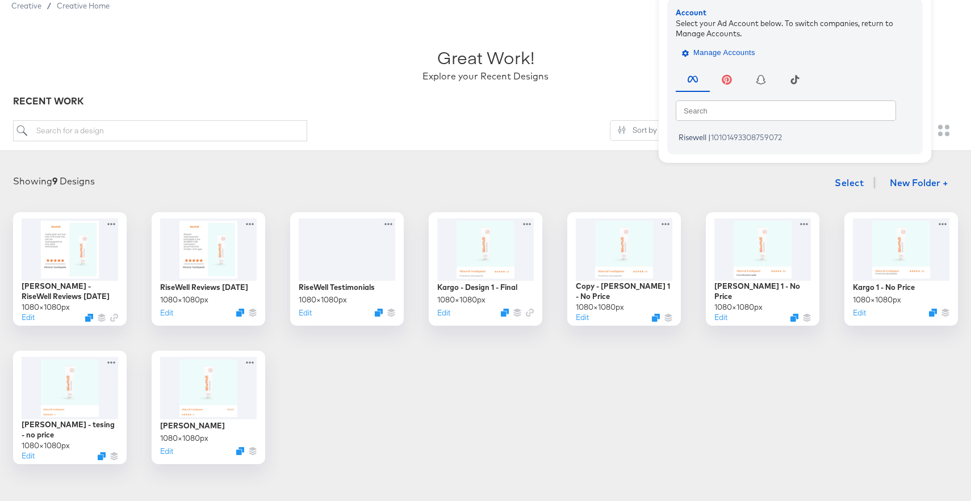
click at [739, 51] on span "Manage Accounts" at bounding box center [719, 53] width 71 height 13
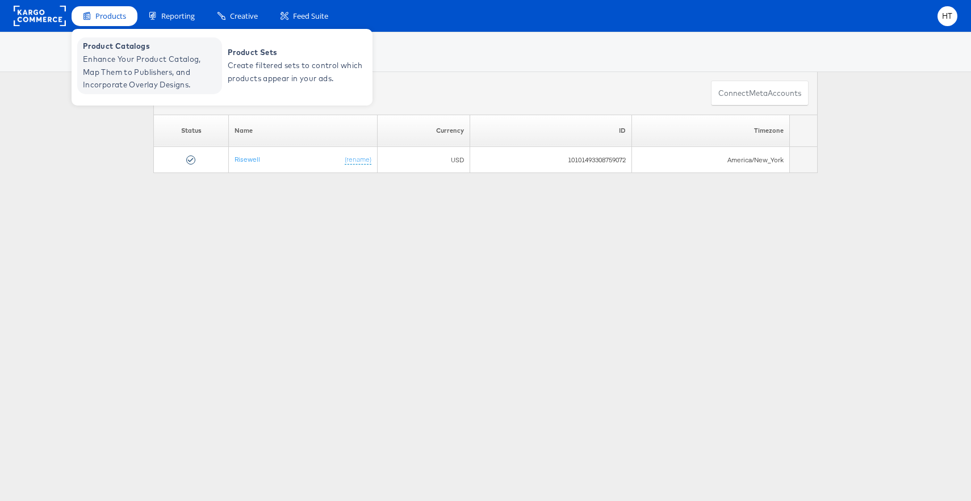
click at [118, 72] on span "Enhance Your Product Catalog, Map Them to Publishers, and Incorporate Overlay D…" at bounding box center [151, 72] width 136 height 39
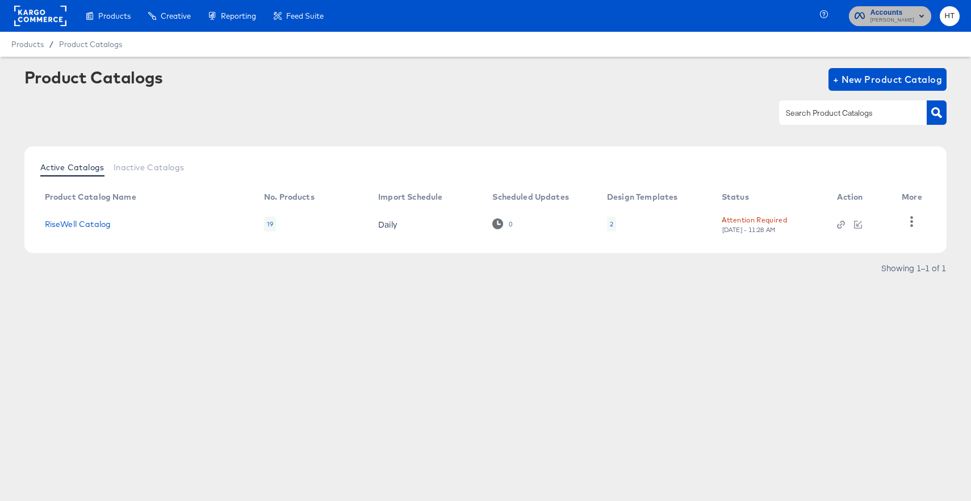
click at [911, 19] on span "Mason - Risewell" at bounding box center [892, 20] width 44 height 9
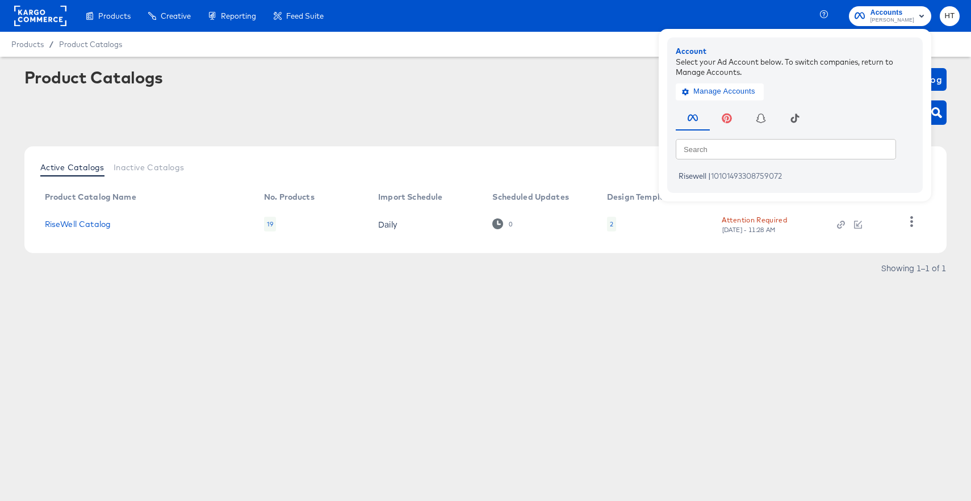
click at [613, 81] on div "Product Catalogs + New Product Catalog" at bounding box center [485, 79] width 923 height 23
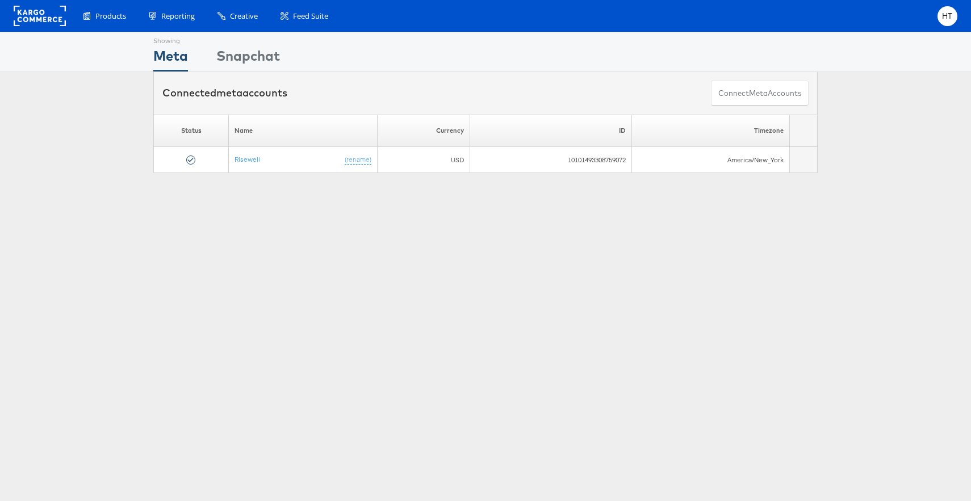
click at [312, 240] on div "Showing Meta Showing [GEOGRAPHIC_DATA] Connected meta accounts Connect meta Acc…" at bounding box center [485, 316] width 971 height 568
click at [952, 12] on span "HT" at bounding box center [947, 15] width 11 height 7
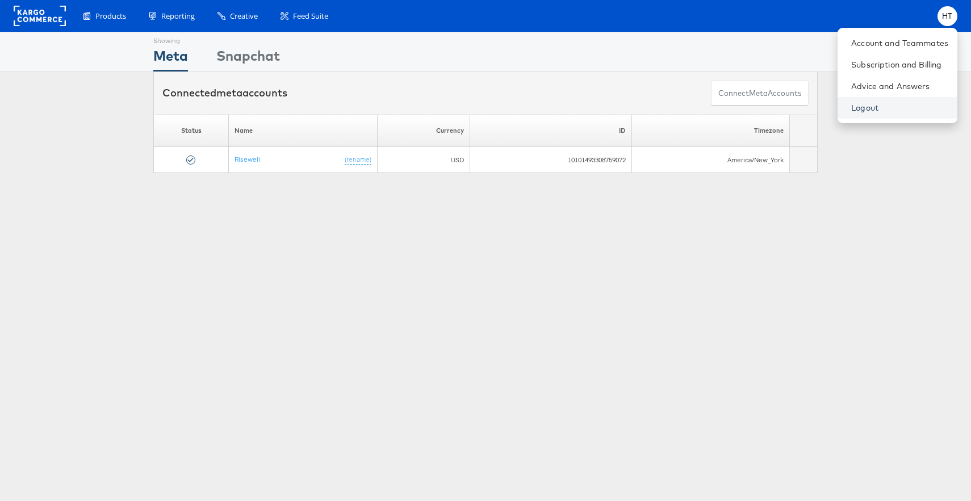
click at [886, 106] on link "Logout" at bounding box center [899, 107] width 97 height 11
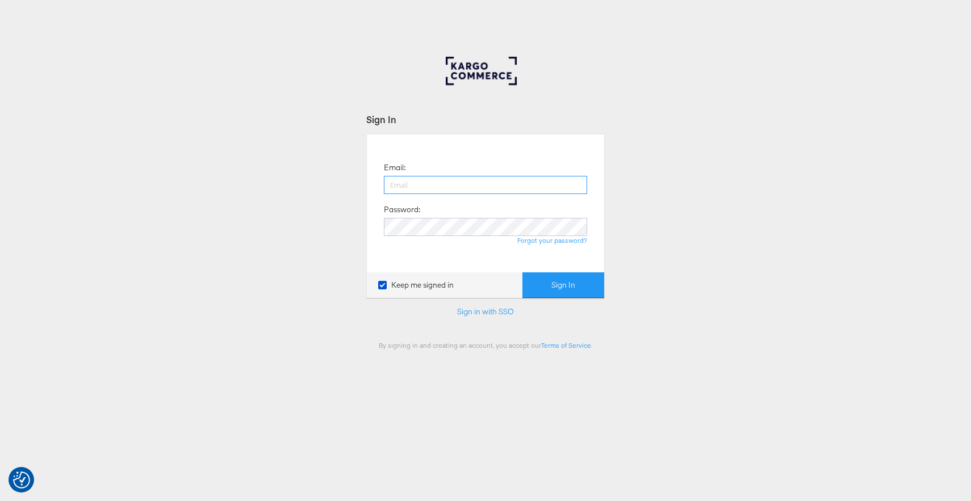
paste input "[PERSON_NAME][EMAIL_ADDRESS][DOMAIN_NAME]"
type input "[PERSON_NAME][EMAIL_ADDRESS][DOMAIN_NAME]"
click at [573, 281] on button "Sign In" at bounding box center [563, 286] width 82 height 26
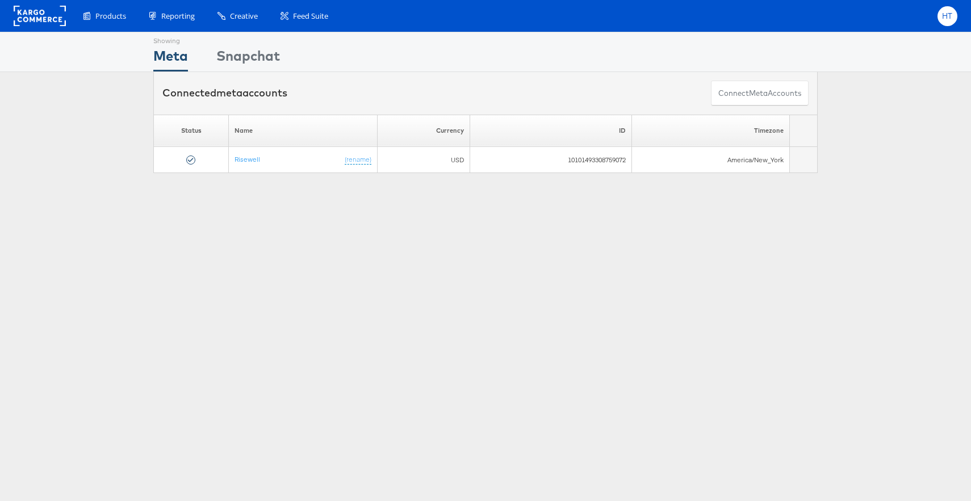
click at [951, 20] on span "HT" at bounding box center [947, 15] width 11 height 7
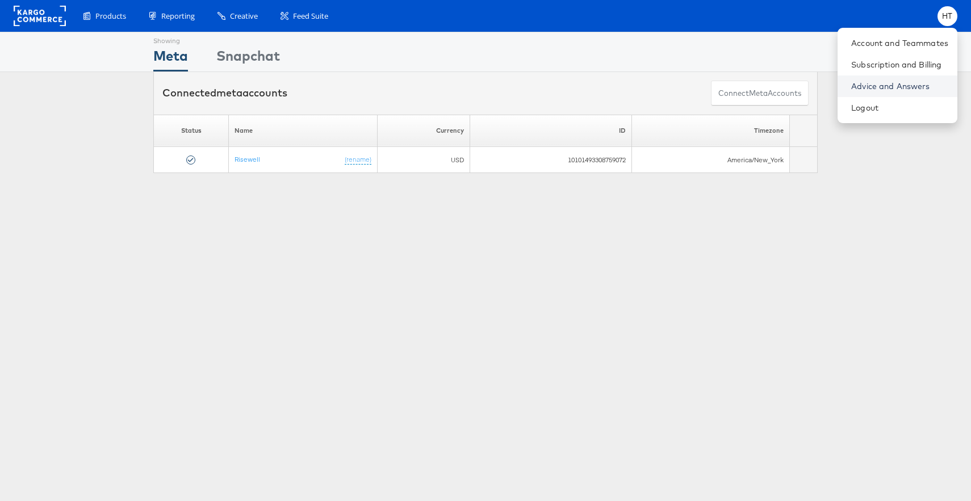
click at [866, 82] on link "Advice and Answers" at bounding box center [899, 86] width 97 height 11
click at [812, 226] on div "Showing Meta Showing [GEOGRAPHIC_DATA] Connected meta accounts Connect meta Acc…" at bounding box center [485, 316] width 971 height 568
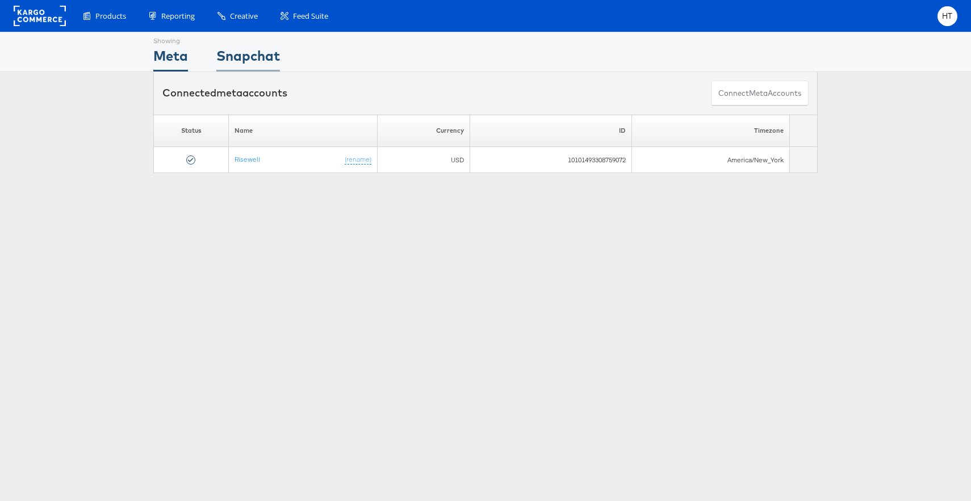
click at [255, 60] on div "Snapchat" at bounding box center [248, 59] width 64 height 26
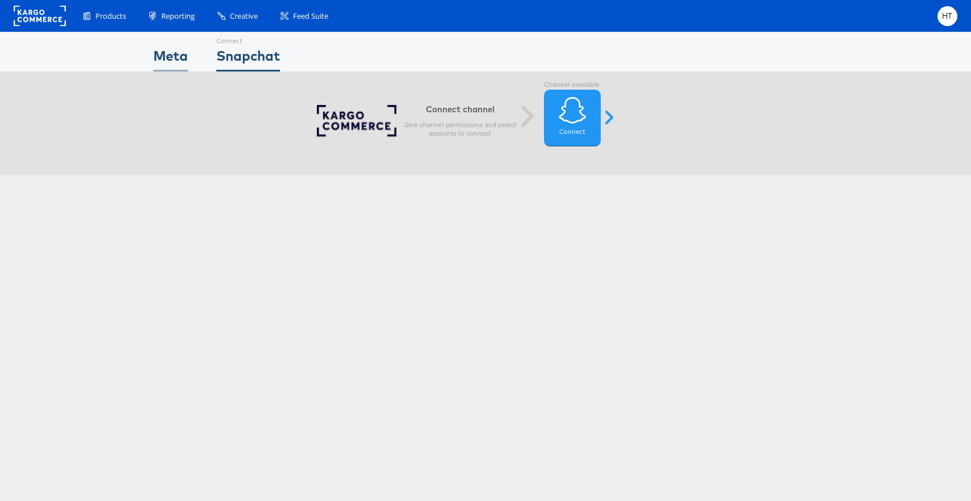
click at [161, 56] on div "Meta" at bounding box center [170, 59] width 35 height 26
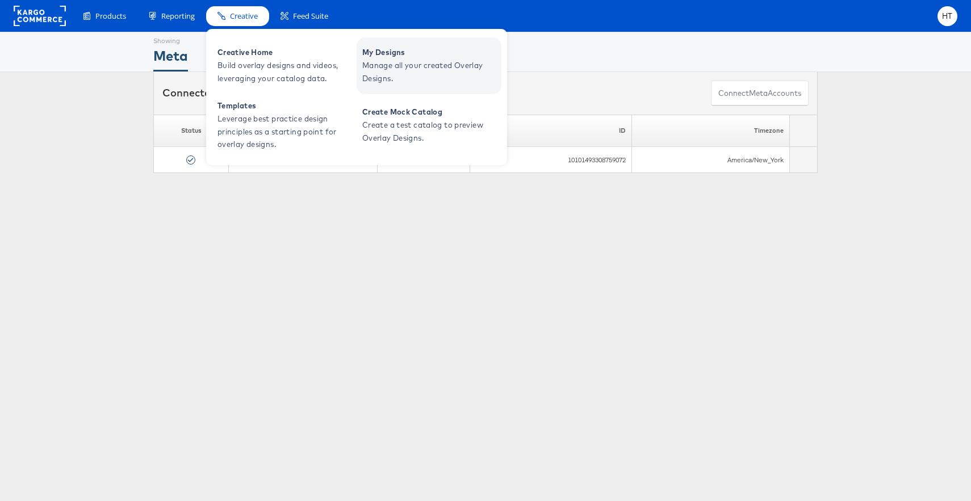
click at [388, 69] on span "Manage all your created Overlay Designs." at bounding box center [430, 72] width 136 height 26
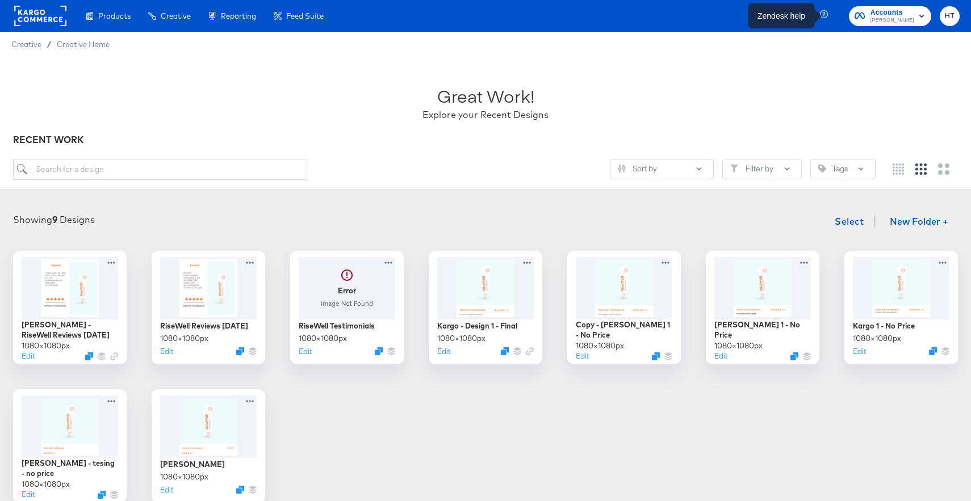
click at [824, 14] on icon "button" at bounding box center [825, 15] width 10 height 10
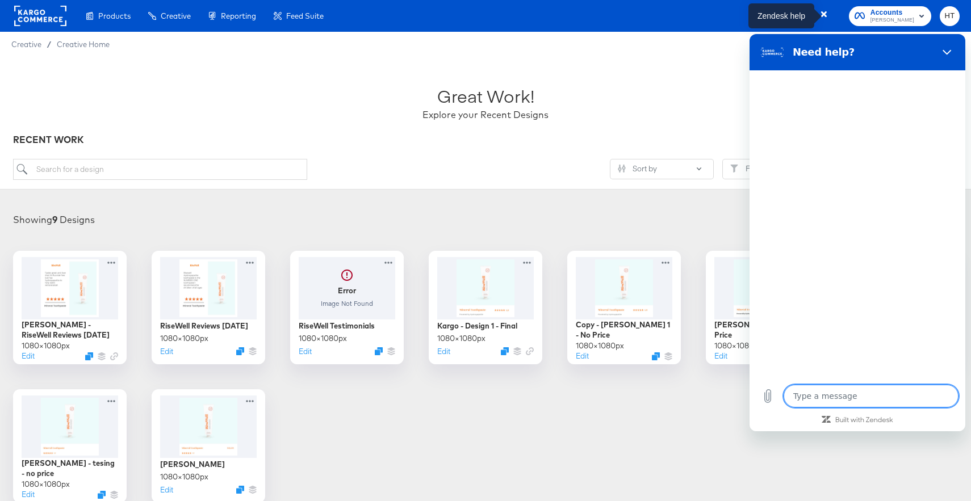
type textarea "x"
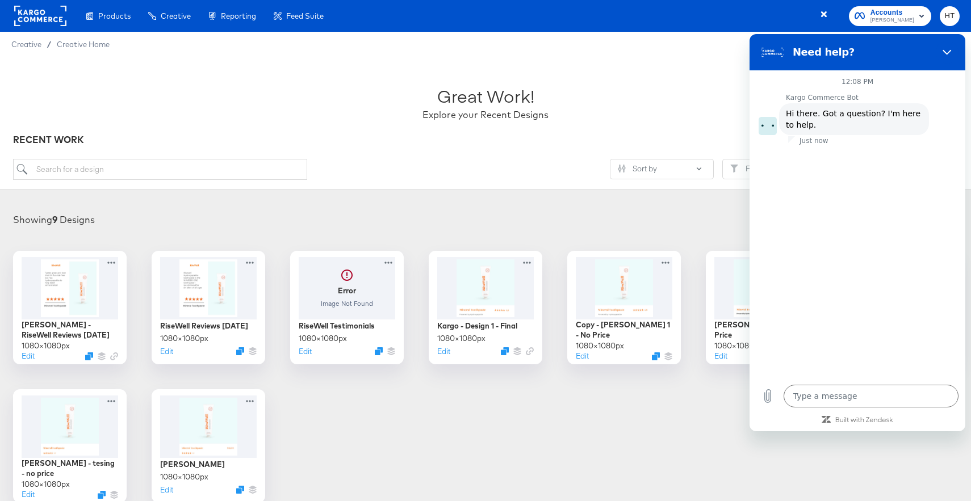
click at [909, 18] on span "Mason - Risewell" at bounding box center [892, 20] width 44 height 9
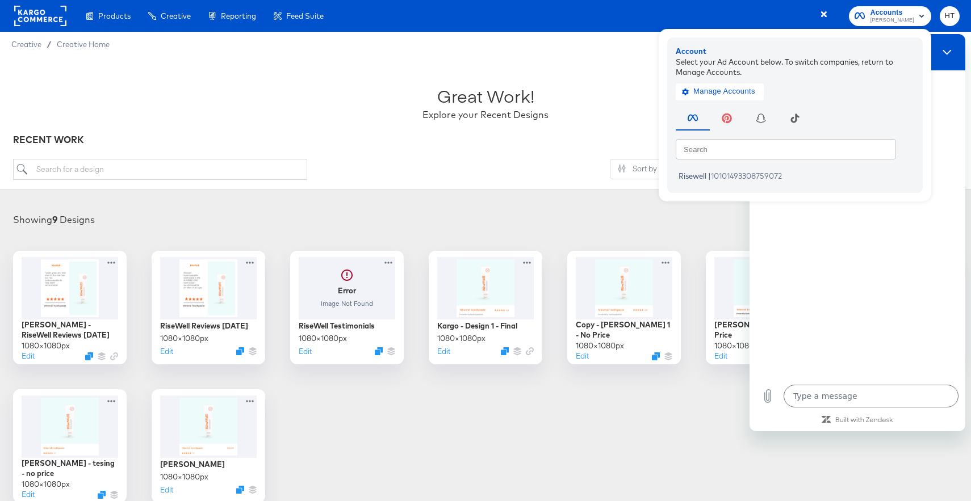
click at [901, 354] on div "12:08 PM Kargo Commerce Bot Kargo Commerce Bot says: Hi there. Got a question? …" at bounding box center [858, 224] width 216 height 308
click at [869, 388] on textarea at bounding box center [871, 396] width 175 height 23
click at [893, 18] on span "[PERSON_NAME]" at bounding box center [892, 20] width 44 height 9
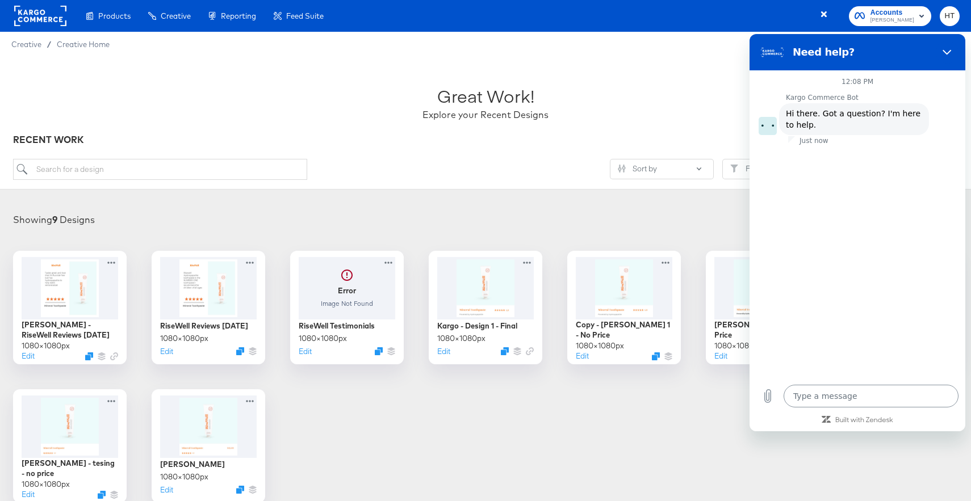
click at [843, 393] on textarea at bounding box center [871, 396] width 175 height 23
type textarea "H"
type textarea "x"
type textarea "Ho"
type textarea "x"
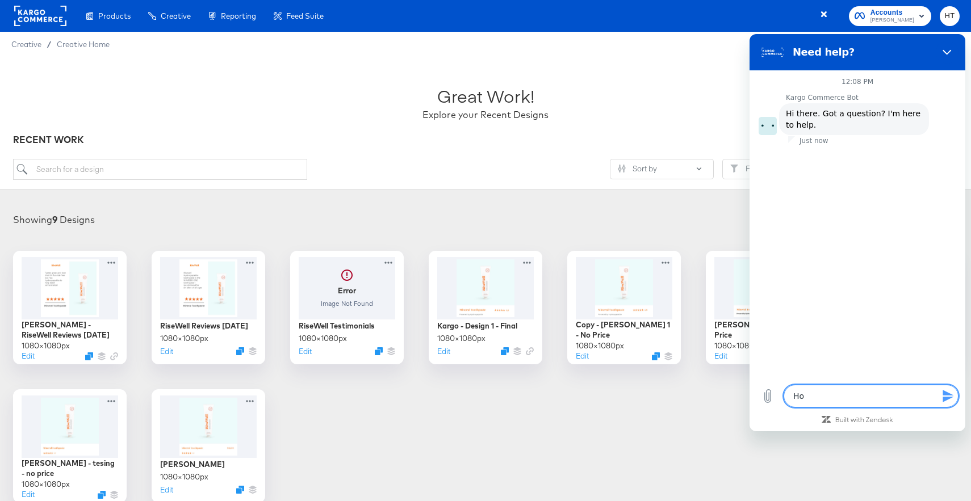
type textarea "How"
type textarea "x"
type textarea "How"
type textarea "x"
type textarea "How t"
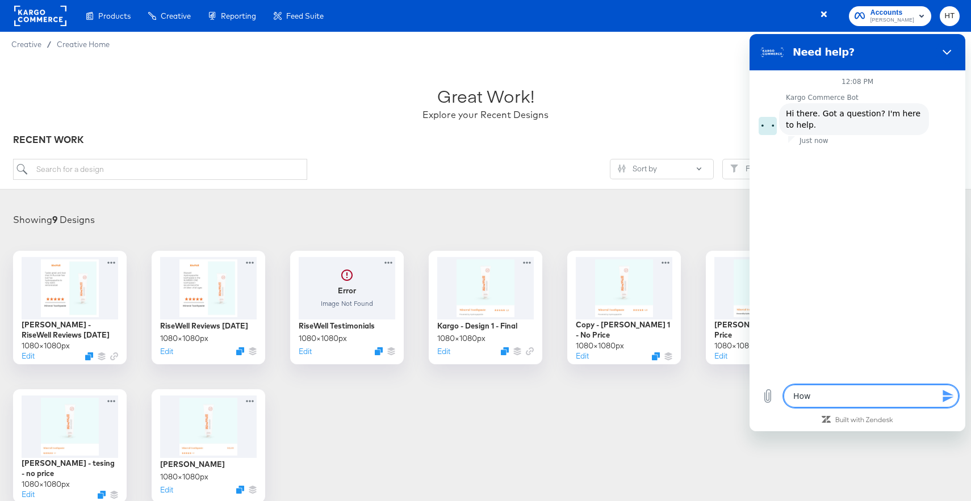
type textarea "x"
type textarea "How to"
type textarea "x"
type textarea "How to"
type textarea "x"
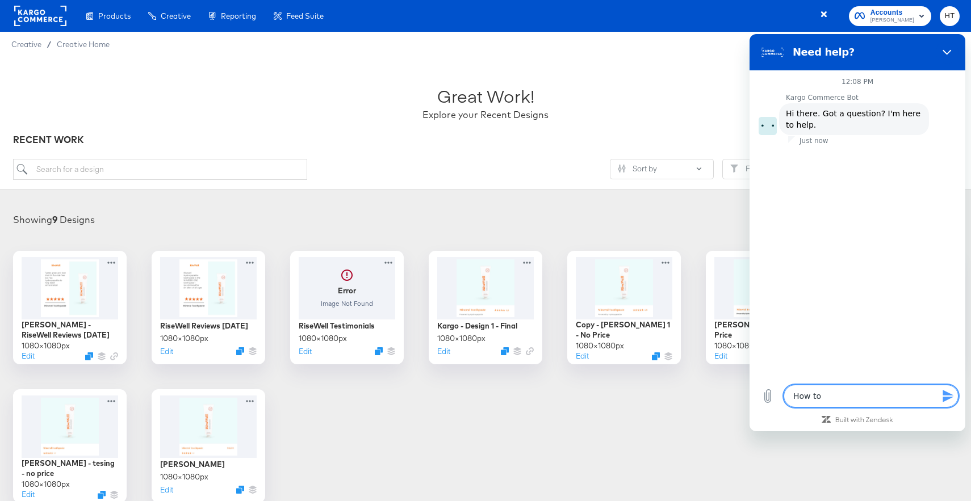
type textarea "How to"
type textarea "x"
type textarea "How t"
type textarea "x"
type textarea "How"
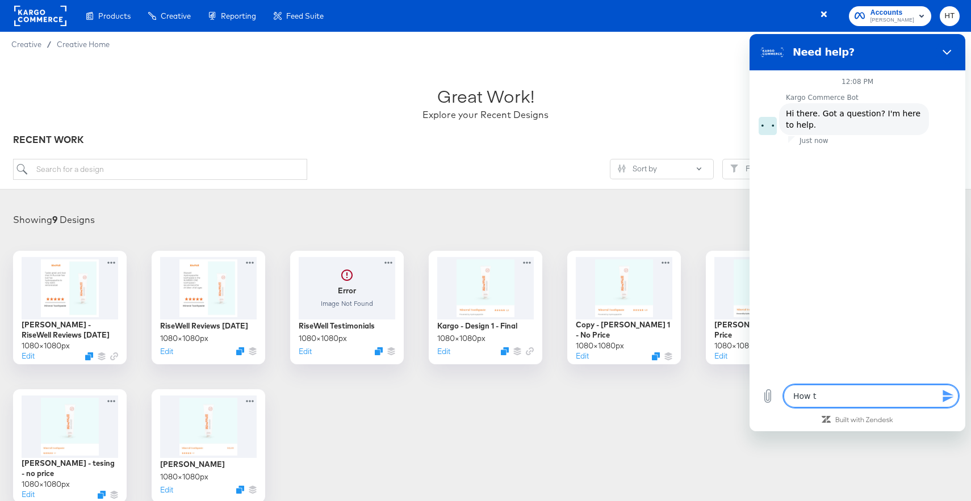
type textarea "x"
type textarea "How d"
type textarea "x"
type textarea "How do"
type textarea "x"
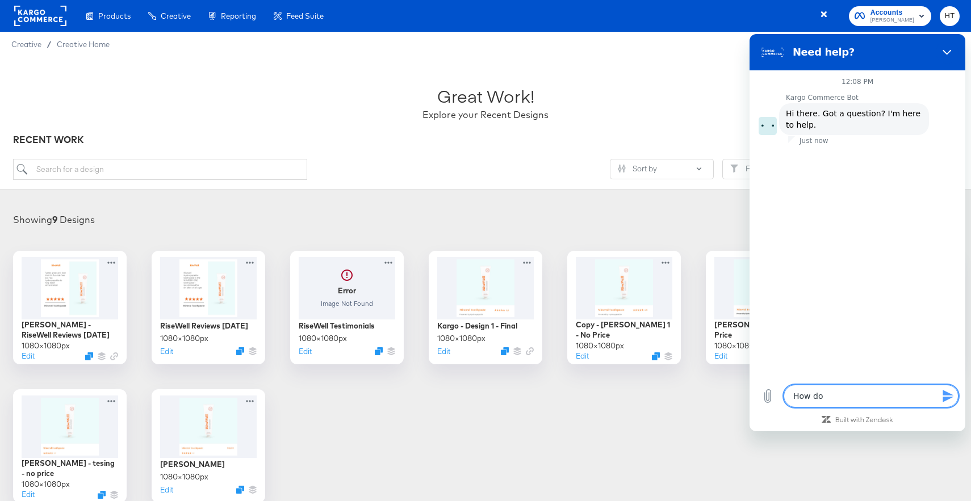
type textarea "How do"
type textarea "x"
type textarea "How do I"
type textarea "x"
type textarea "How do I"
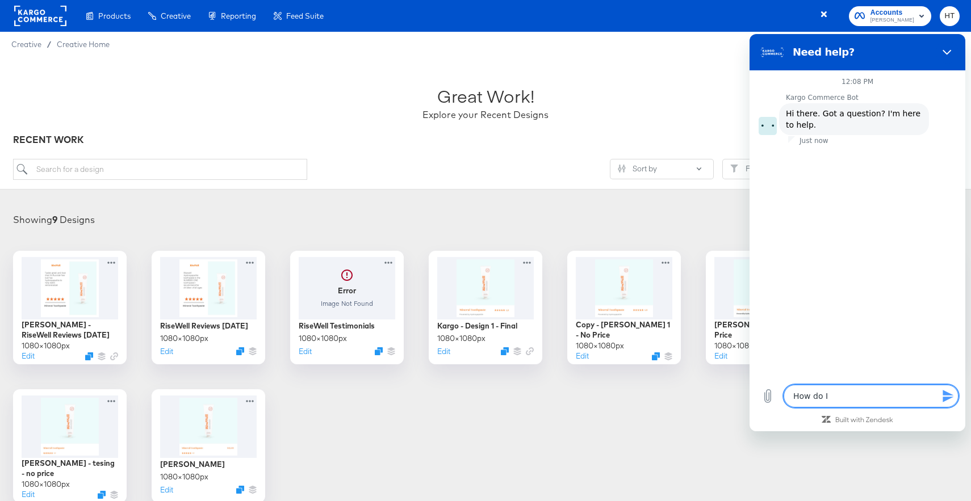
type textarea "x"
type textarea "How do I s"
type textarea "x"
type textarea "How do I sw"
type textarea "x"
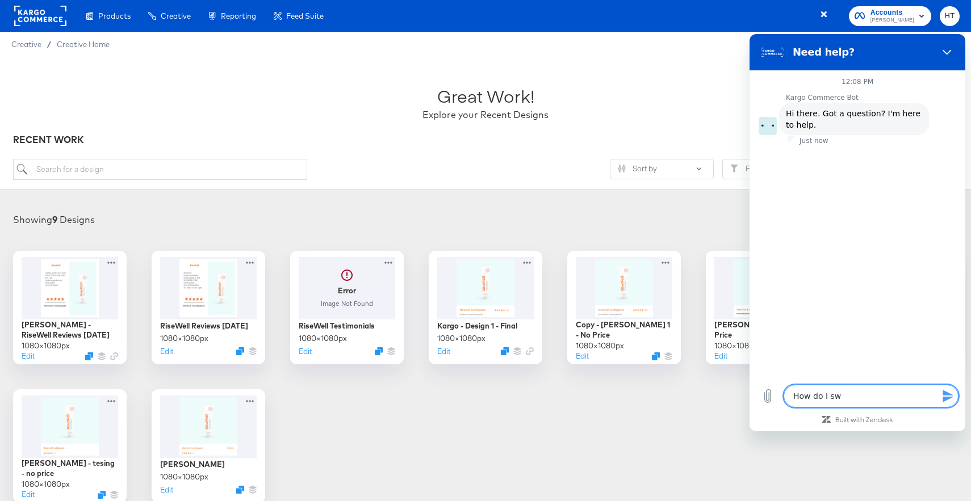
type textarea "How do I swi"
type textarea "x"
type textarea "How do I swit"
type textarea "x"
type textarea "How do I switc"
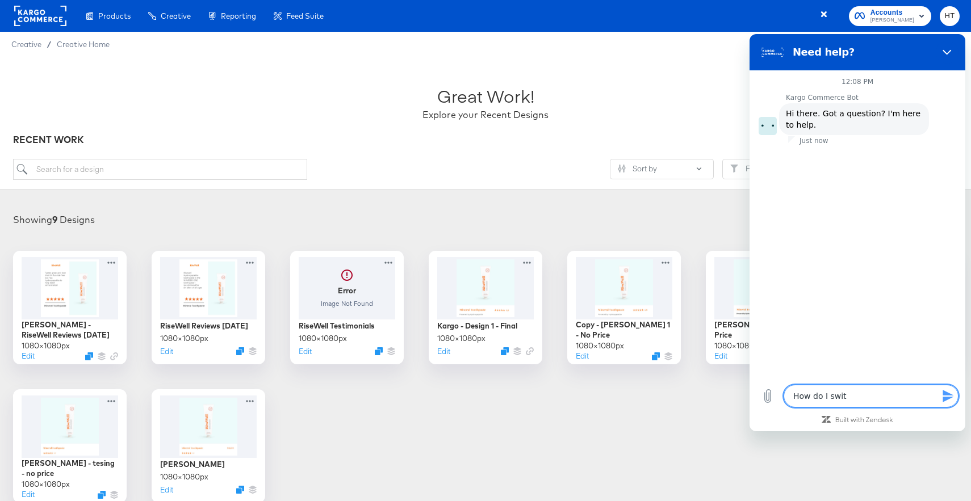
type textarea "x"
type textarea "How do I switch"
type textarea "x"
type textarea "How do I switch"
type textarea "x"
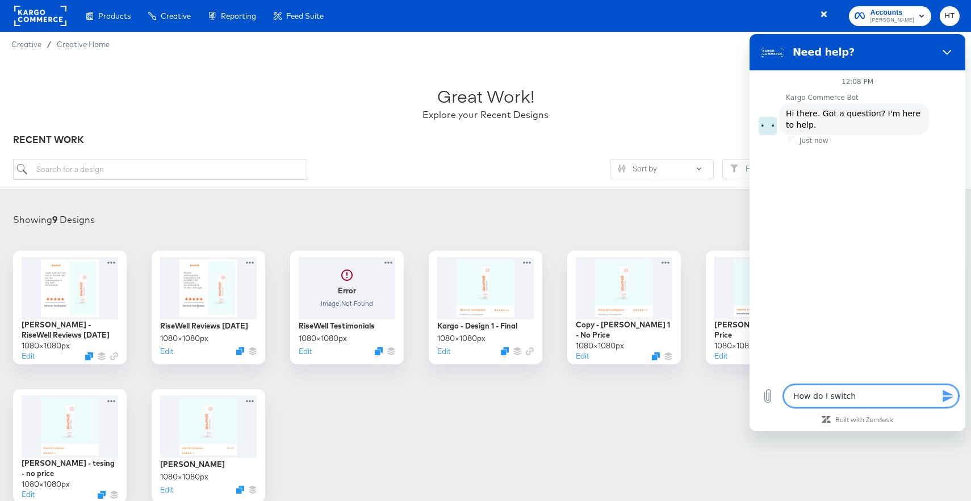
type textarea "How do I switch t"
type textarea "x"
type textarea "How do I switch to"
type textarea "x"
type textarea "How do I switch to"
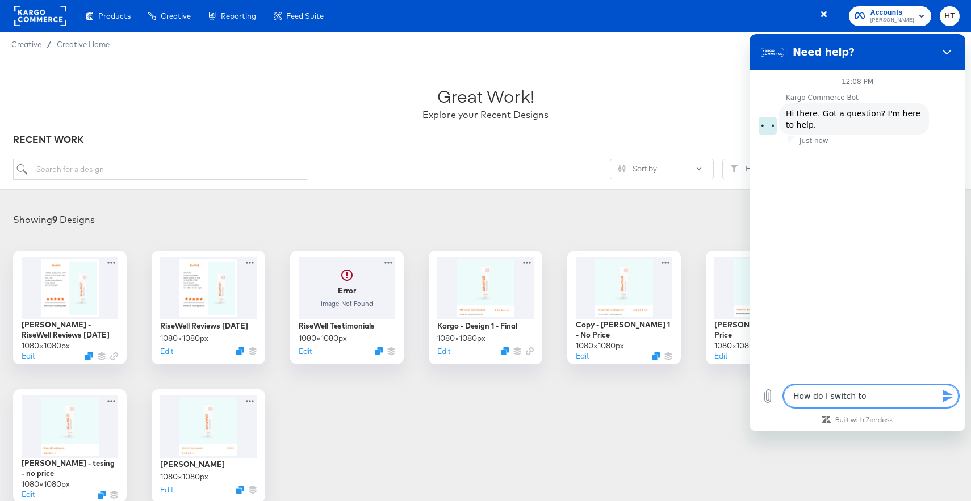
type textarea "x"
type textarea "How do I switch to a"
type textarea "x"
type textarea "How do I switch to a"
type textarea "x"
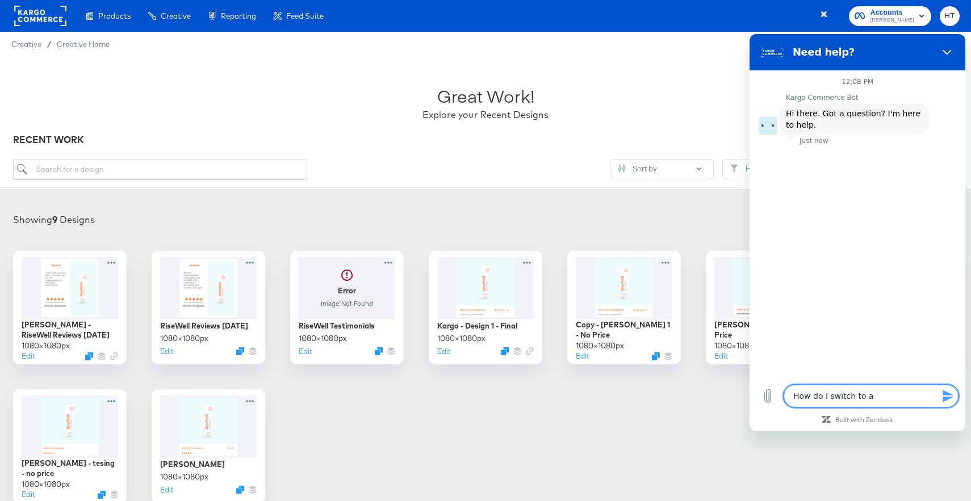
type textarea "How do I switch to a d"
type textarea "x"
type textarea "How do I switch to a di"
type textarea "x"
type textarea "How do I switch to a dif"
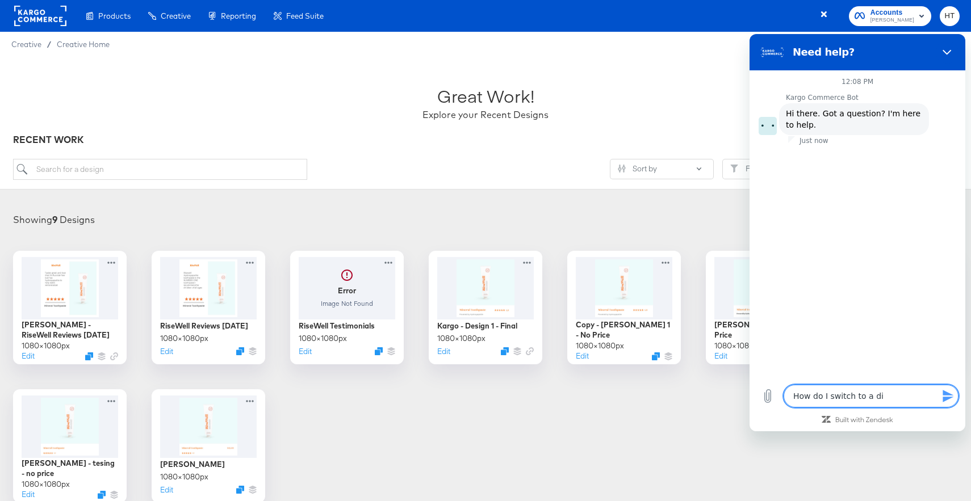
type textarea "x"
type textarea "How do I switch to a diff"
type textarea "x"
type textarea "How do I switch to a diffe"
type textarea "x"
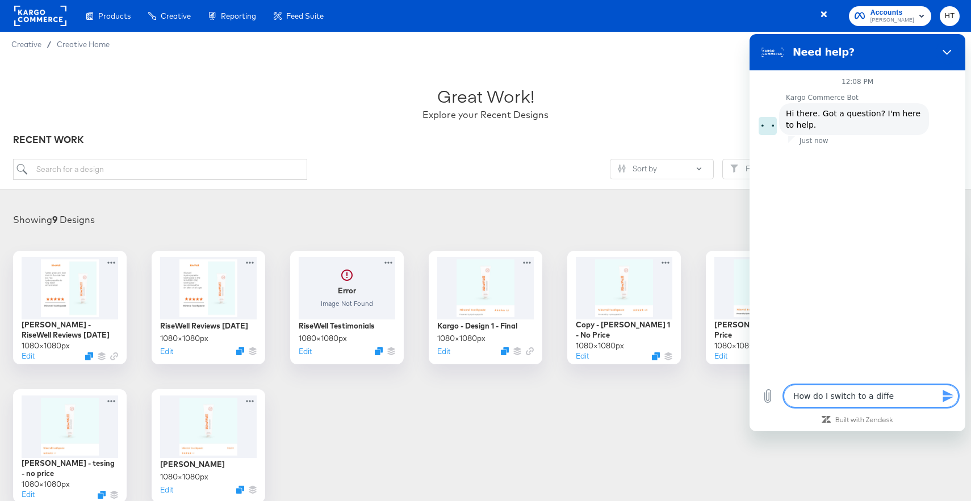
type textarea "How do I switch to a differ"
type textarea "x"
type textarea "How do I switch to a differe"
type textarea "x"
type textarea "How do I switch to a differen"
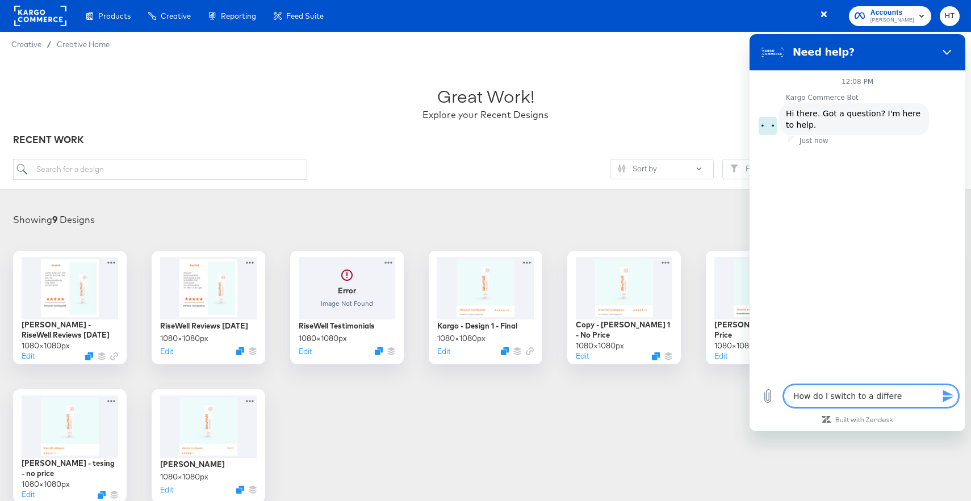
type textarea "x"
type textarea "How do I switch to a different"
type textarea "x"
type textarea "How do I switch to a different"
type textarea "x"
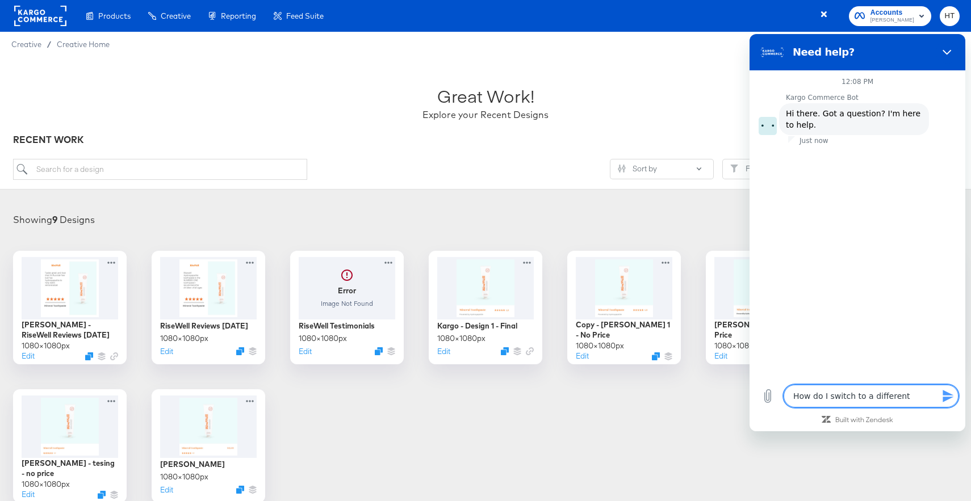
type textarea "How do I switch to a different a"
type textarea "x"
type textarea "How do I switch to a different ac"
type textarea "x"
type textarea "How do I switch to a different acc"
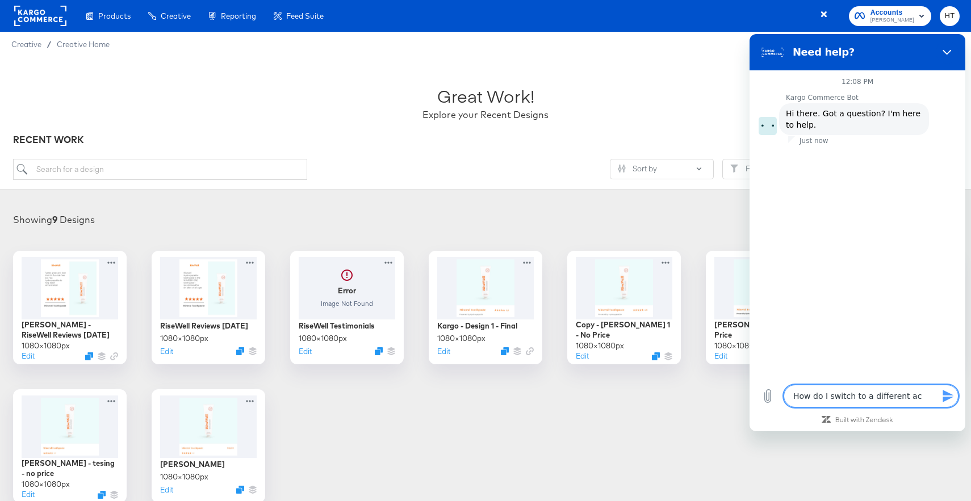
type textarea "x"
type textarea "How do I switch to a different acco"
type textarea "x"
type textarea "How do I switch to a different accou"
type textarea "x"
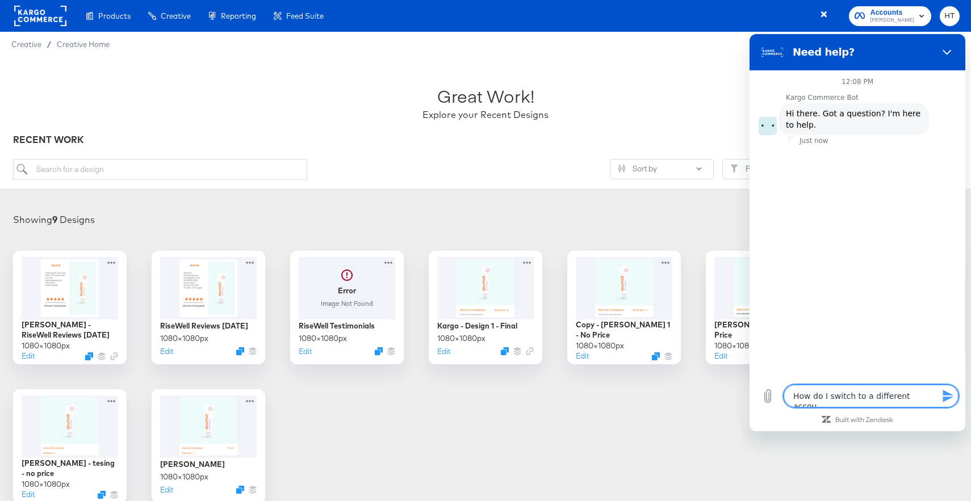
type textarea "How do I switch to a different accoun"
type textarea "x"
type textarea "How do I switch to a different account"
type textarea "x"
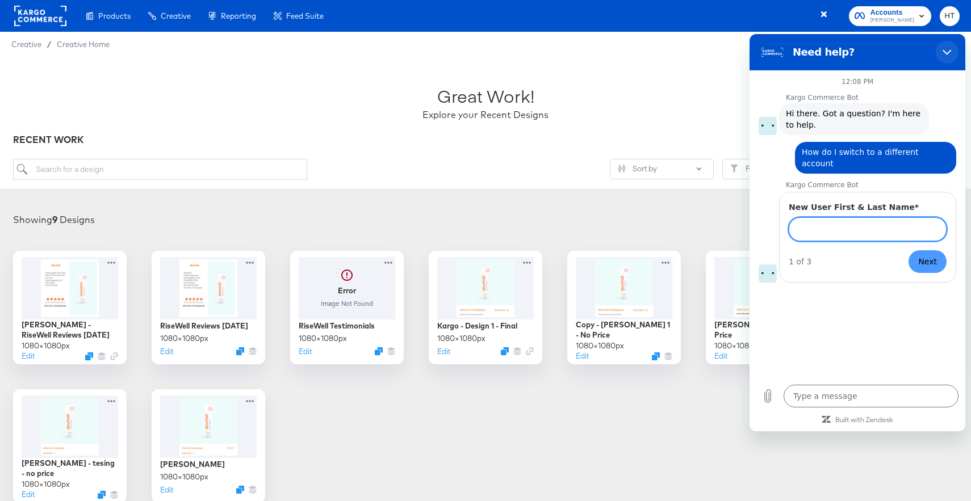
click at [948, 54] on icon "Close" at bounding box center [947, 52] width 9 height 9
type textarea "x"
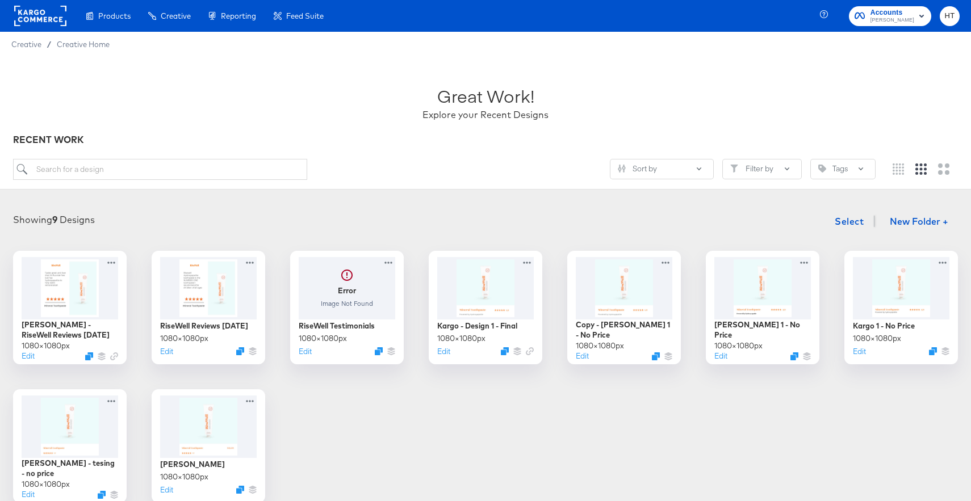
click at [658, 62] on div "Great Work! Explore your Recent Designs" at bounding box center [485, 97] width 945 height 71
click at [37, 24] on rect at bounding box center [40, 16] width 52 height 20
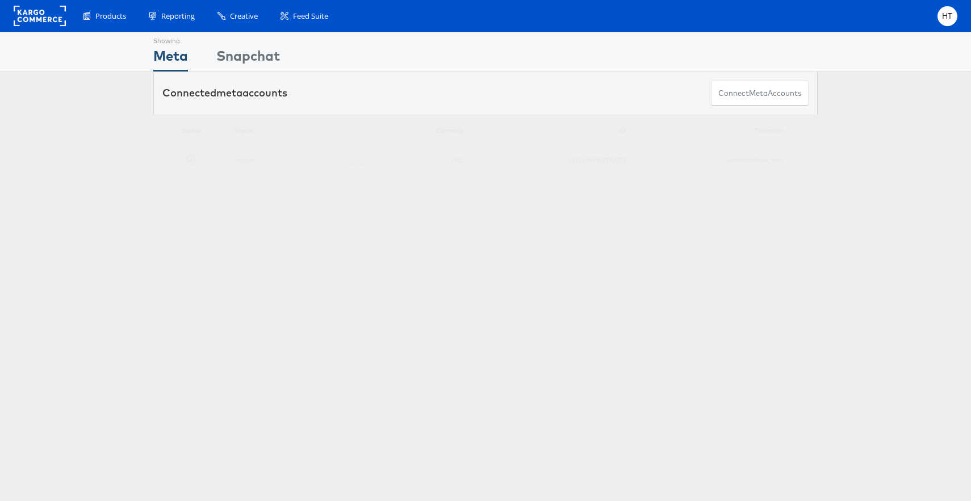
click at [325, 350] on div "Showing Meta Showing [GEOGRAPHIC_DATA] Connected meta accounts Connect meta Acc…" at bounding box center [485, 316] width 971 height 568
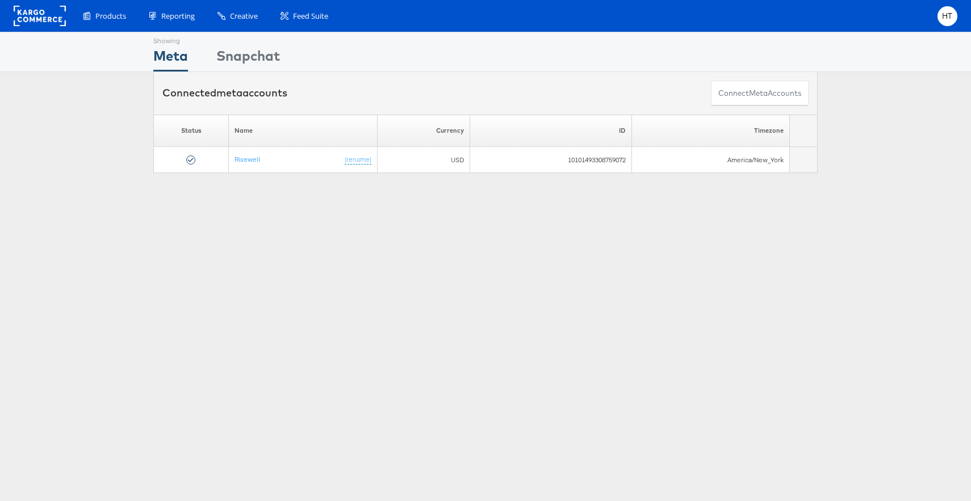
click at [927, 84] on div "Connected meta accounts Connect meta Accounts" at bounding box center [485, 93] width 971 height 43
click at [939, 19] on div "HT" at bounding box center [947, 16] width 20 height 20
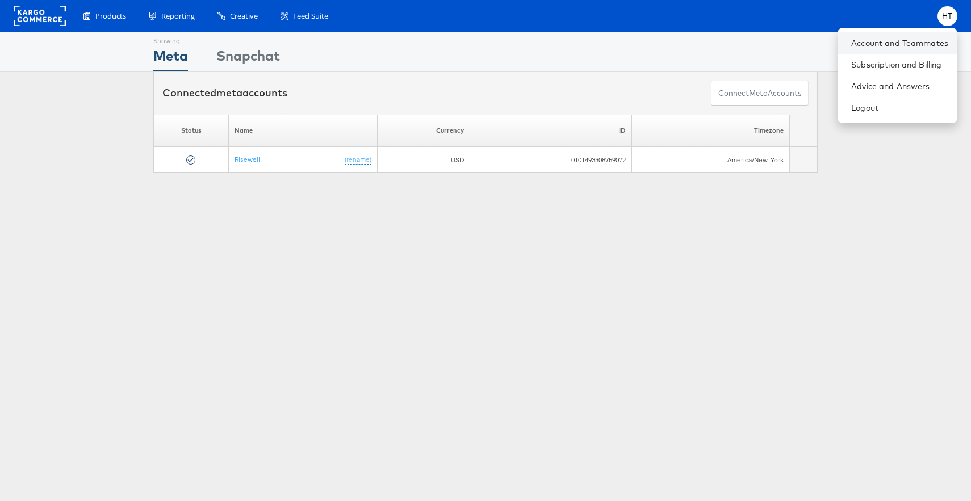
click at [905, 48] on li "Account and Teammates" at bounding box center [898, 43] width 120 height 22
click at [894, 42] on link "Account and Teammates" at bounding box center [899, 42] width 97 height 11
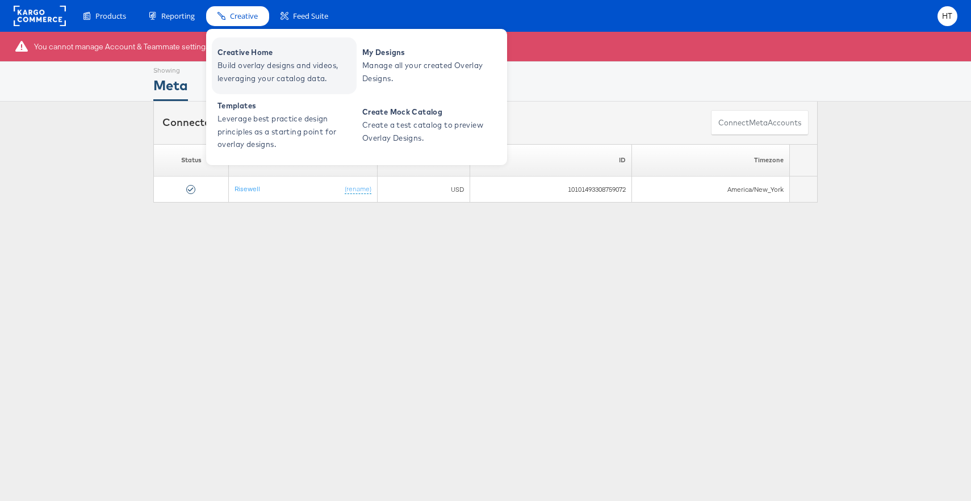
click at [244, 54] on span "Creative Home" at bounding box center [285, 52] width 136 height 13
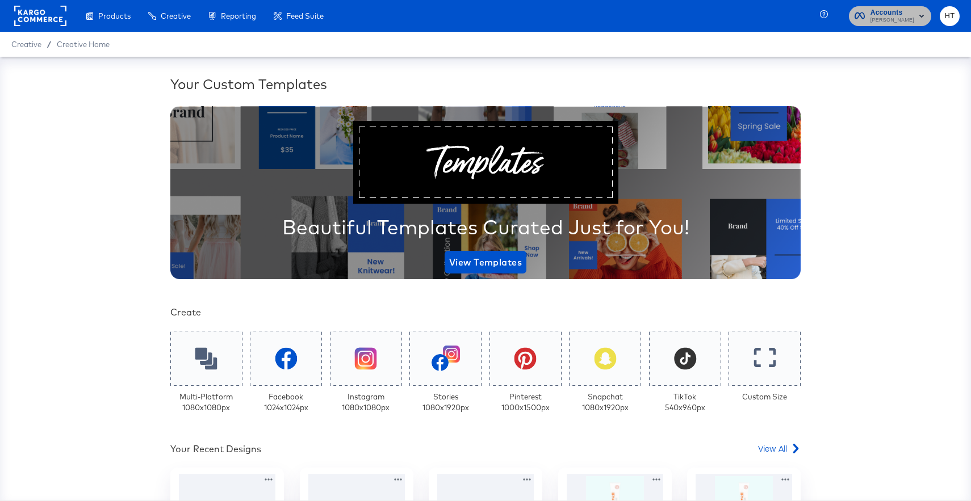
click at [914, 15] on span "Accounts" at bounding box center [892, 13] width 44 height 12
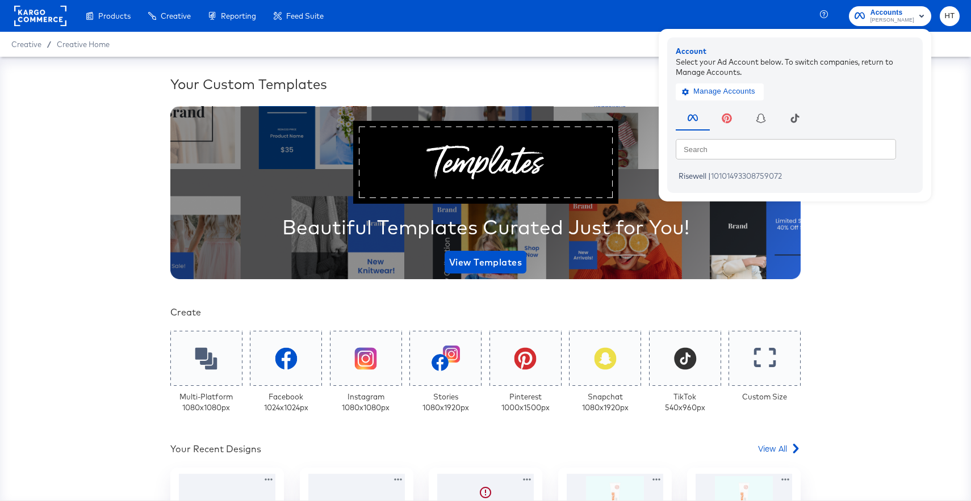
click at [733, 151] on input "text" at bounding box center [786, 149] width 220 height 20
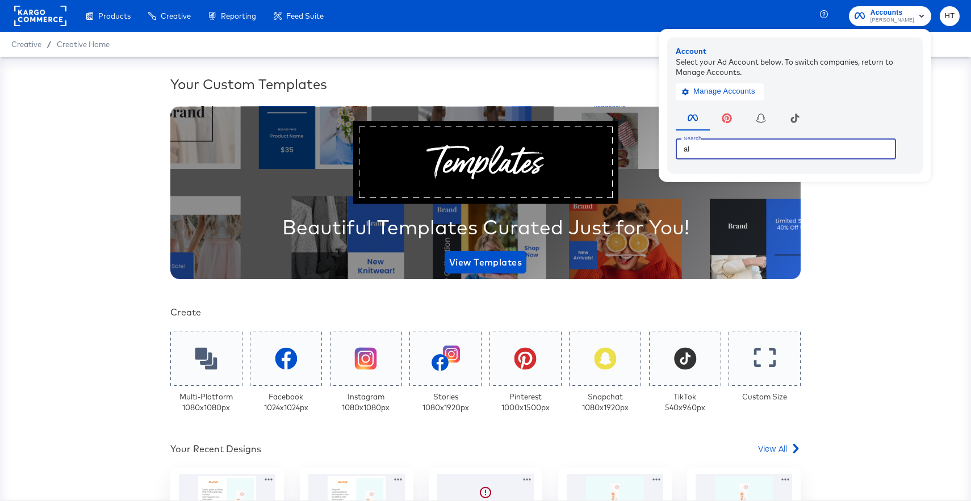
type input "a"
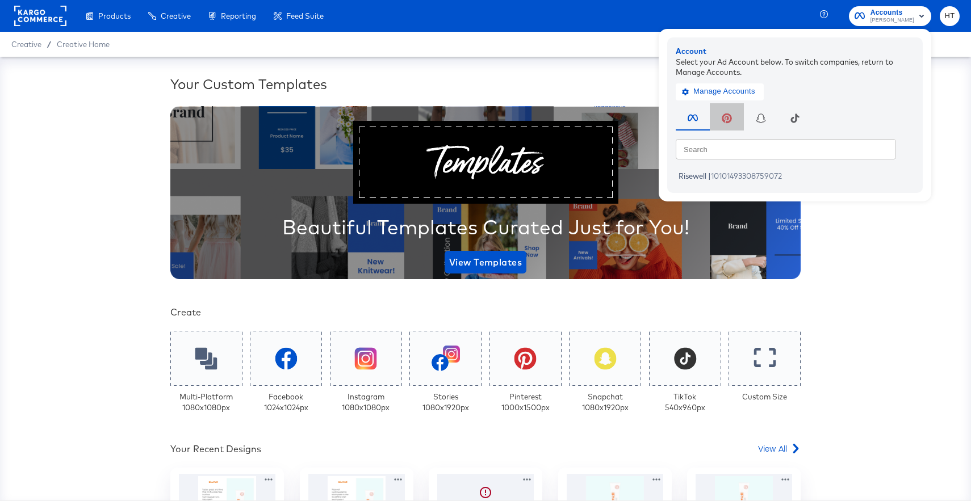
click at [729, 119] on icon "button" at bounding box center [727, 118] width 10 height 10
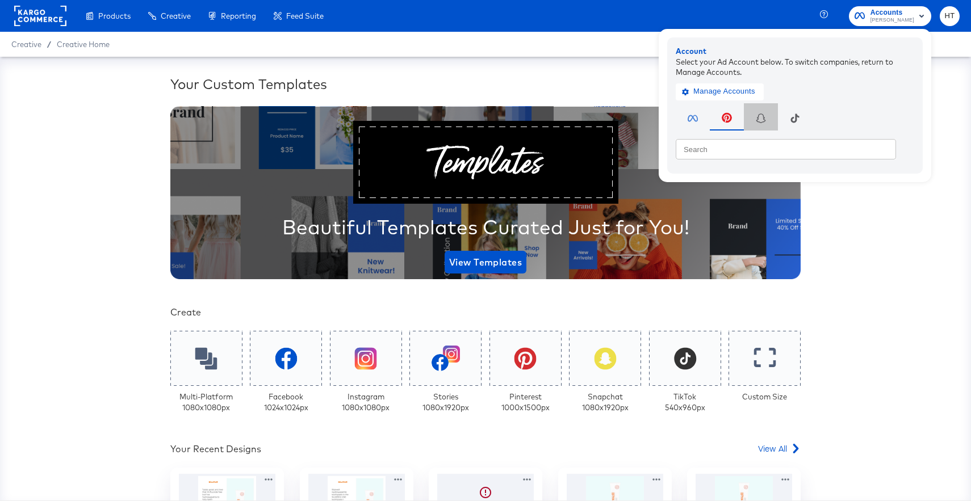
click at [755, 118] on span "button" at bounding box center [761, 118] width 20 height 11
click at [805, 118] on span "button" at bounding box center [795, 118] width 20 height 11
click at [697, 116] on icon "button" at bounding box center [693, 118] width 10 height 11
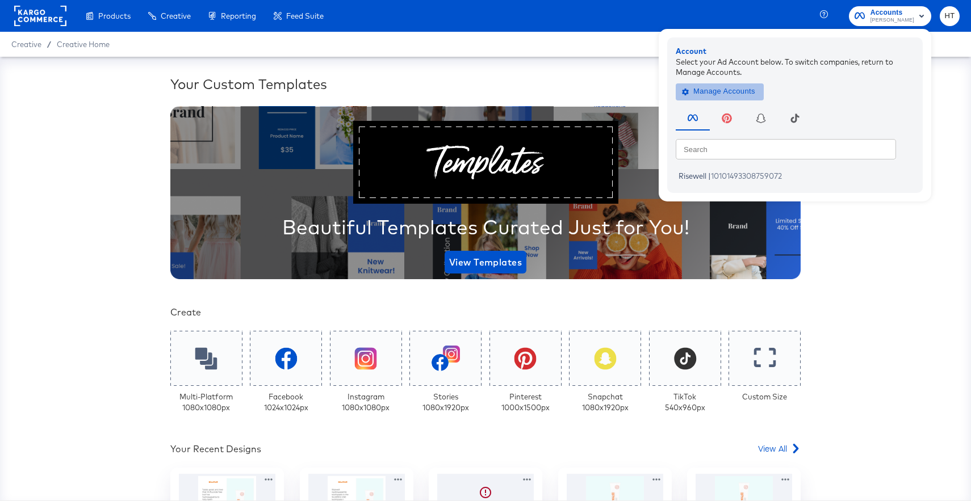
click at [735, 88] on span "Manage Accounts" at bounding box center [719, 91] width 71 height 13
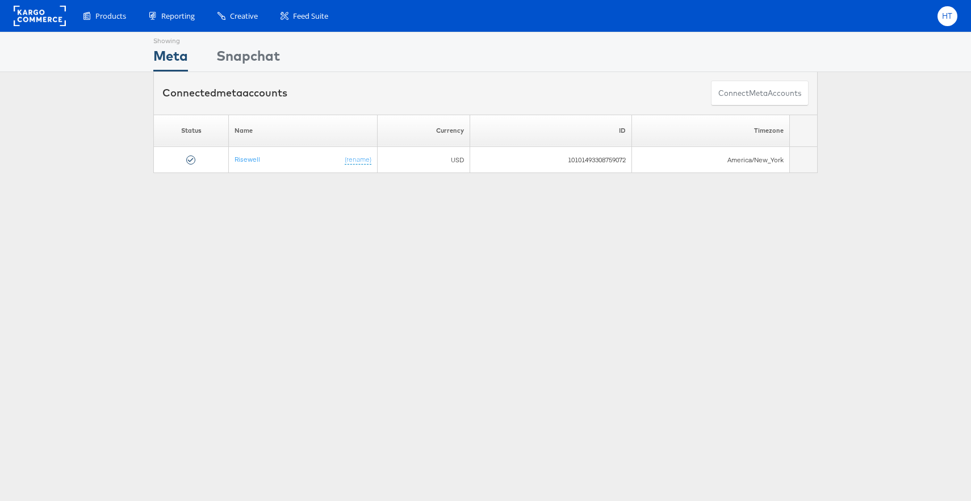
click at [951, 14] on span "HT" at bounding box center [947, 15] width 11 height 7
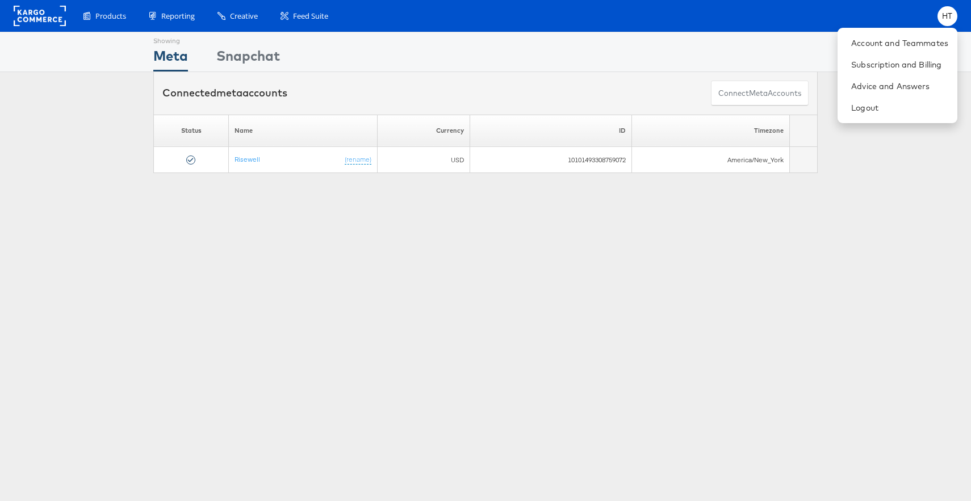
click at [860, 192] on div "Showing Meta Showing [GEOGRAPHIC_DATA] Connected meta accounts Connect meta Acc…" at bounding box center [485, 316] width 971 height 568
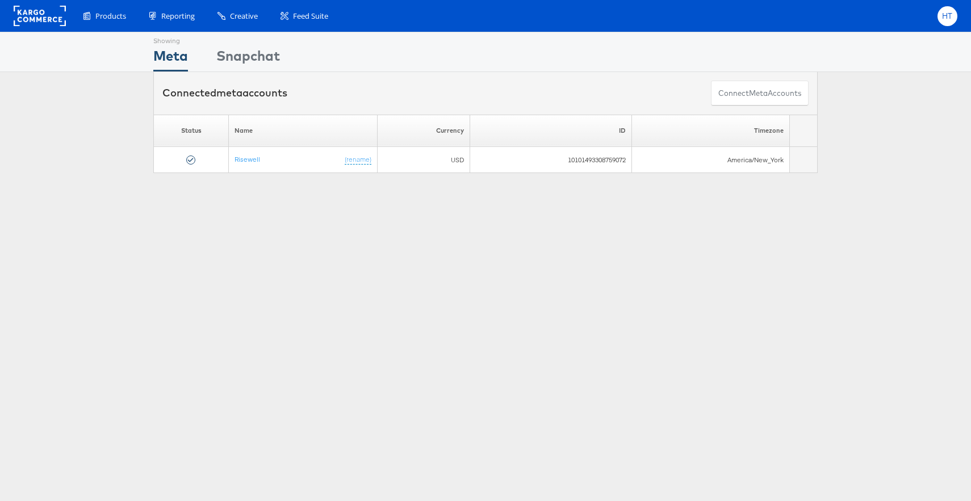
click at [946, 22] on div "HT" at bounding box center [947, 16] width 20 height 20
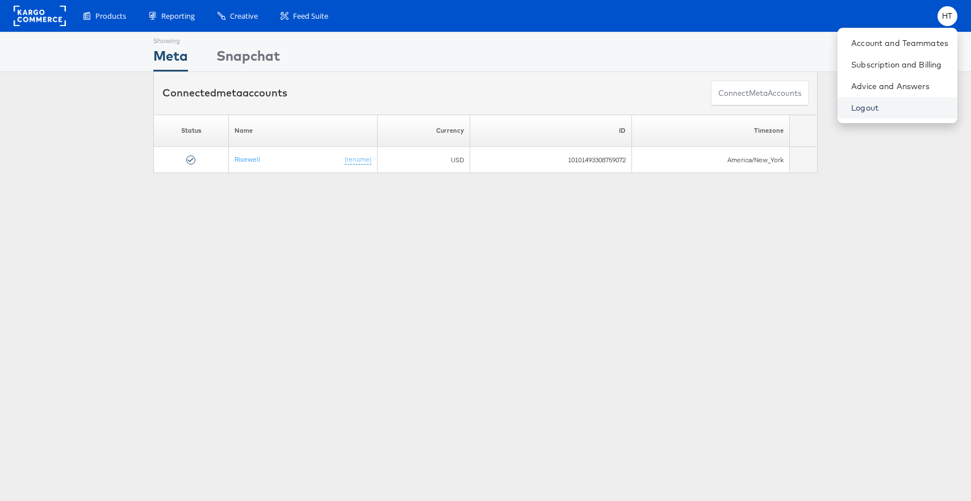
click at [878, 106] on link "Logout" at bounding box center [899, 107] width 97 height 11
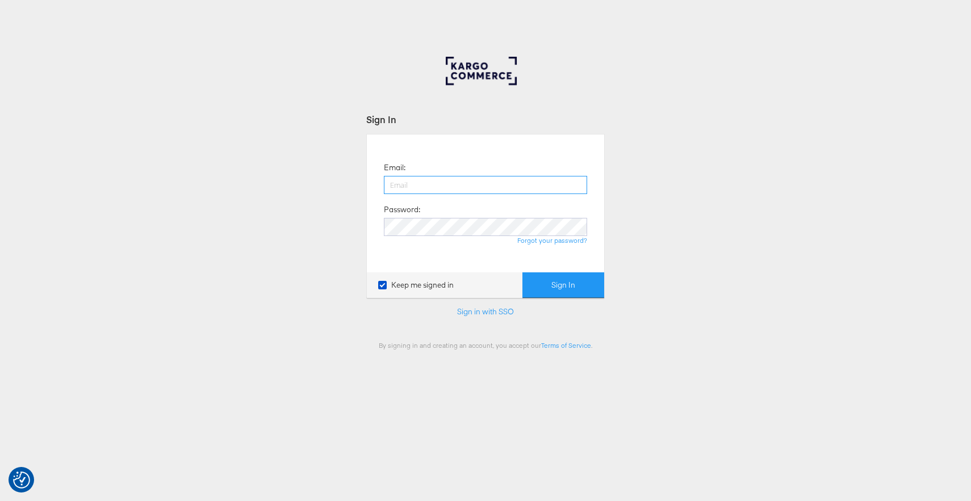
paste input "h.thie@masoninteractive.com"
type input "h.thie@masoninteractive.com"
click at [541, 278] on button "Sign In" at bounding box center [563, 286] width 82 height 26
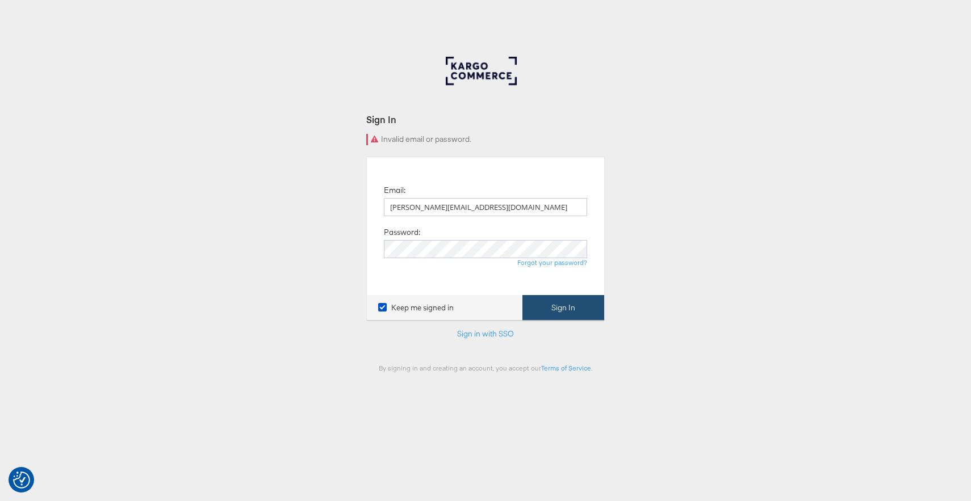
click at [552, 317] on button "Sign In" at bounding box center [563, 308] width 82 height 26
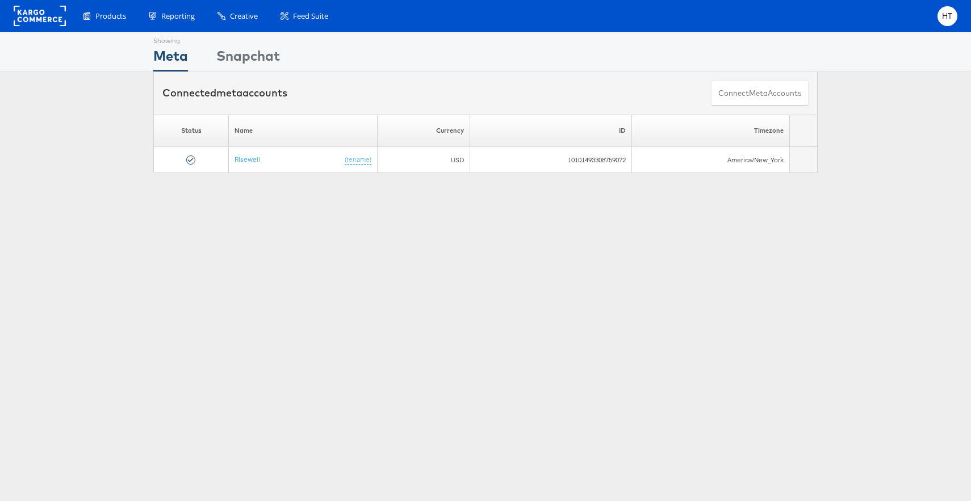
click at [886, 157] on div "Please Wait Loading Accounts .... Status Name Currency ID Timezone [GEOGRAPHIC_…" at bounding box center [485, 144] width 971 height 58
click at [904, 15] on div "Products Product Catalogs Enhance Your Product Catalog, Map Them to Publishers,…" at bounding box center [515, 16] width 886 height 20
click at [605, 294] on div "Showing Meta Showing Snapchat Connected meta accounts Connect meta Accounts Ple…" at bounding box center [485, 316] width 971 height 568
click at [942, 19] on span "HT" at bounding box center [947, 15] width 11 height 7
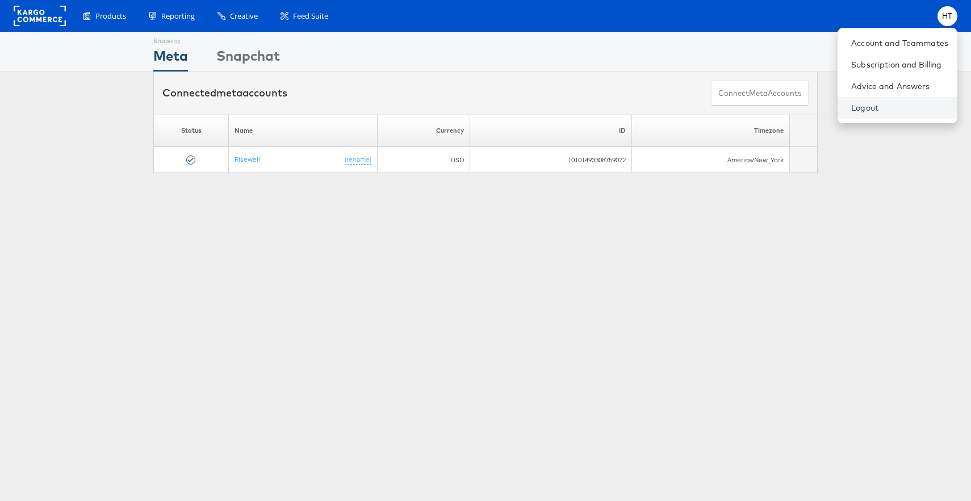
click at [886, 107] on link "Logout" at bounding box center [899, 107] width 97 height 11
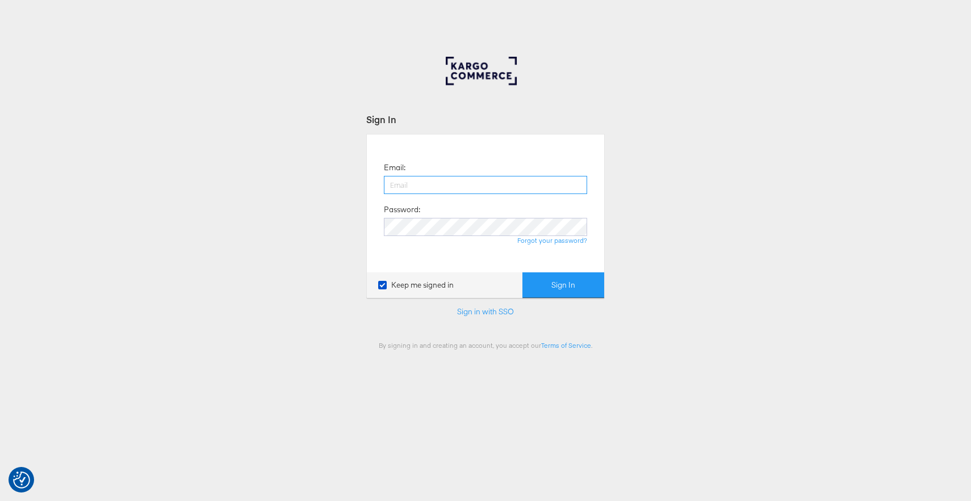
paste input "[PERSON_NAME][EMAIL_ADDRESS][DOMAIN_NAME]"
type input "[PERSON_NAME][EMAIL_ADDRESS][DOMAIN_NAME]"
click at [551, 278] on button "Sign In" at bounding box center [563, 286] width 82 height 26
